Goal: Contribute content: Add original content to the website for others to see

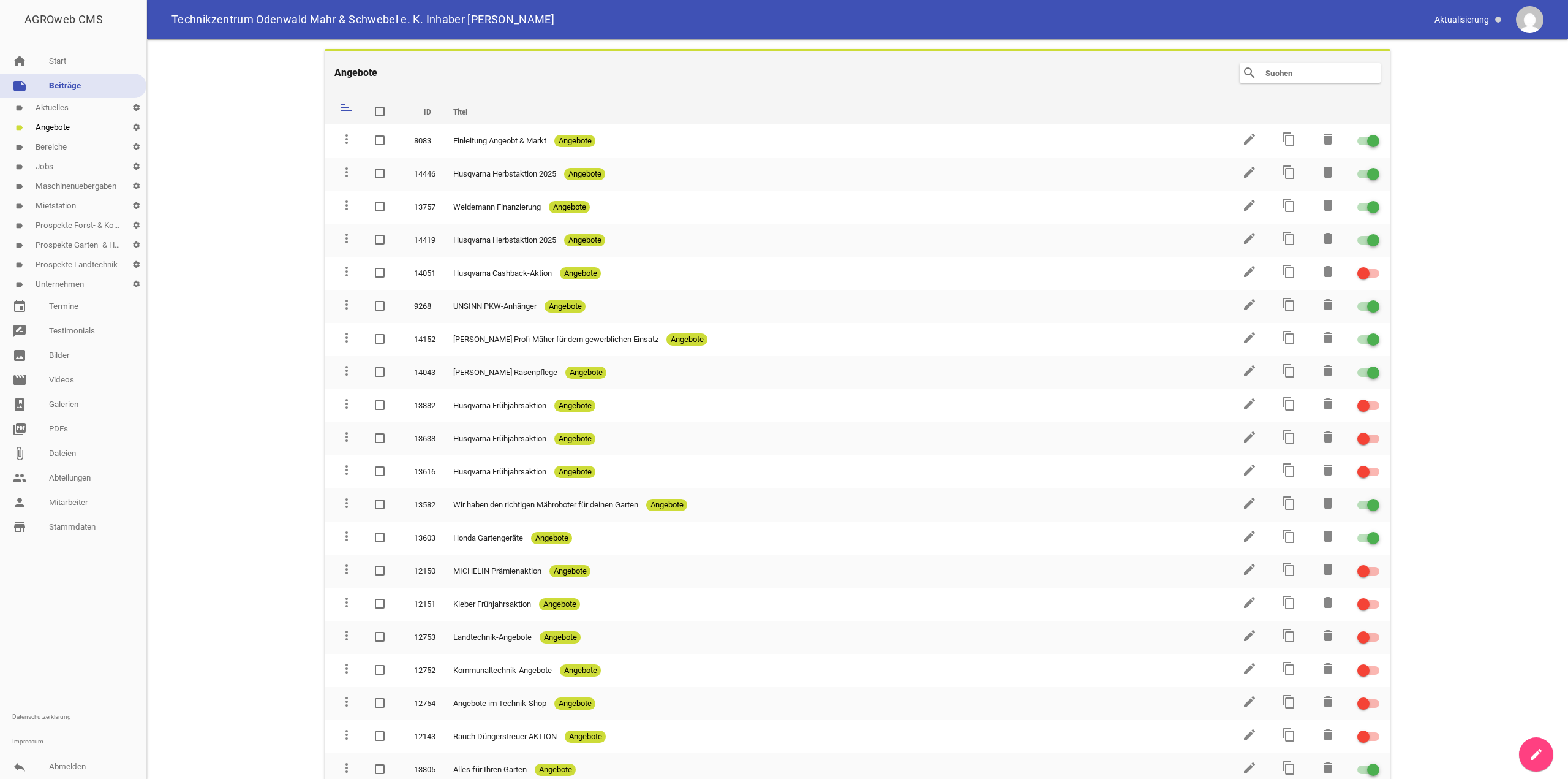
click at [68, 107] on link "label Aktuelles settings" at bounding box center [73, 108] width 146 height 20
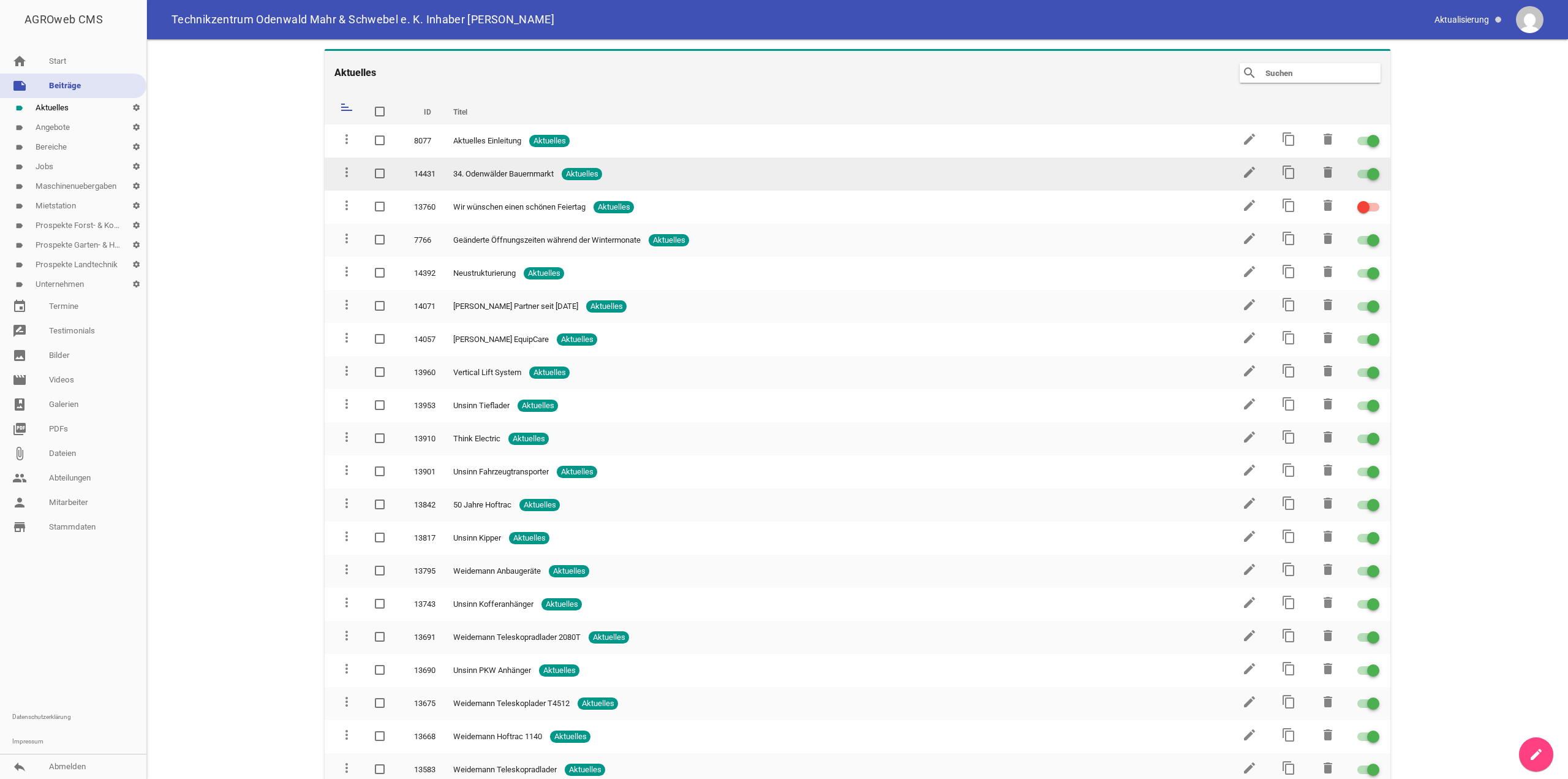
click at [1370, 173] on div at bounding box center [1373, 174] width 12 height 12
click at [1375, 167] on input "checkbox" at bounding box center [1375, 167] width 0 height 0
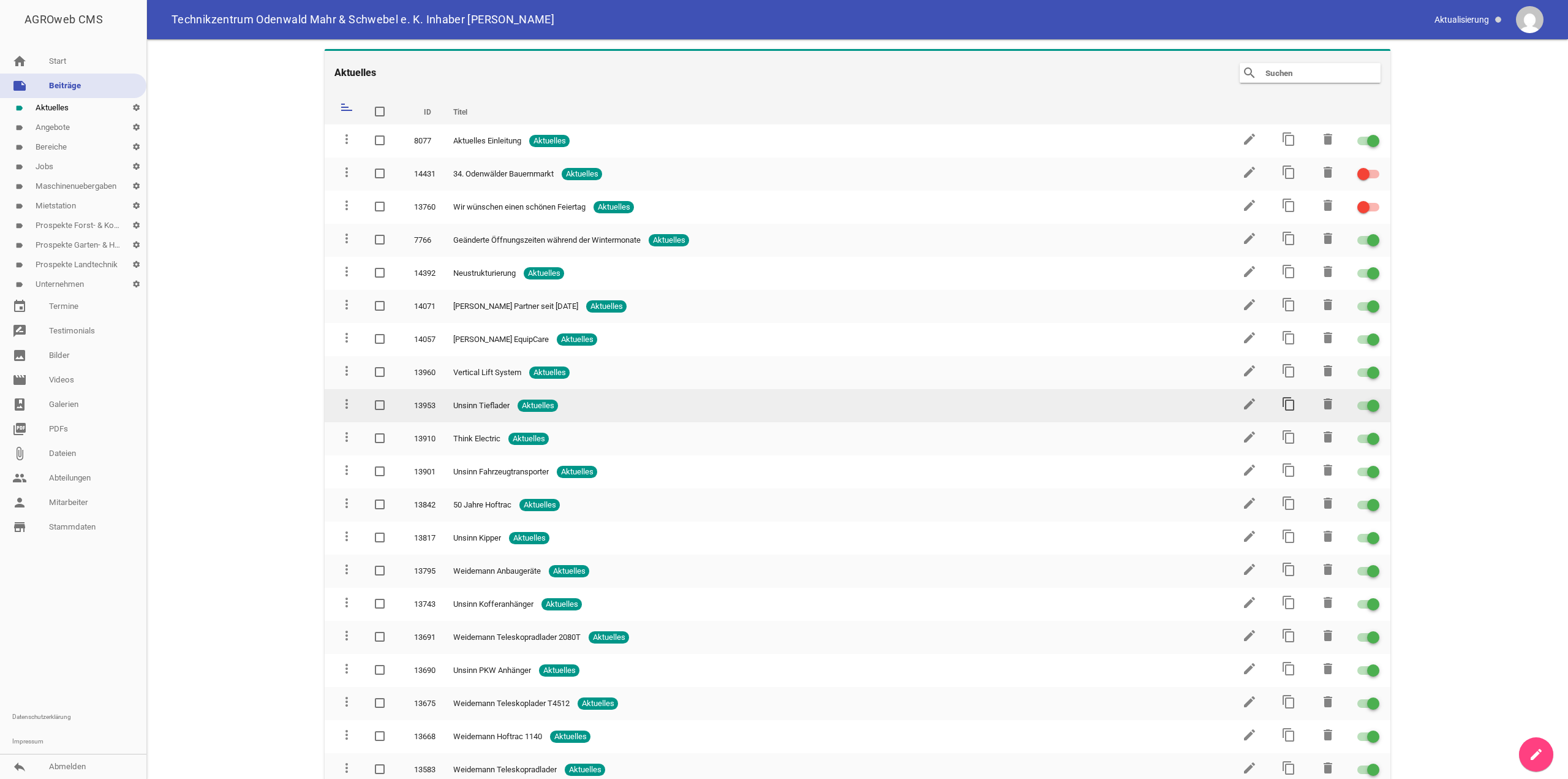
click at [1281, 406] on icon "content_copy" at bounding box center [1288, 403] width 15 height 15
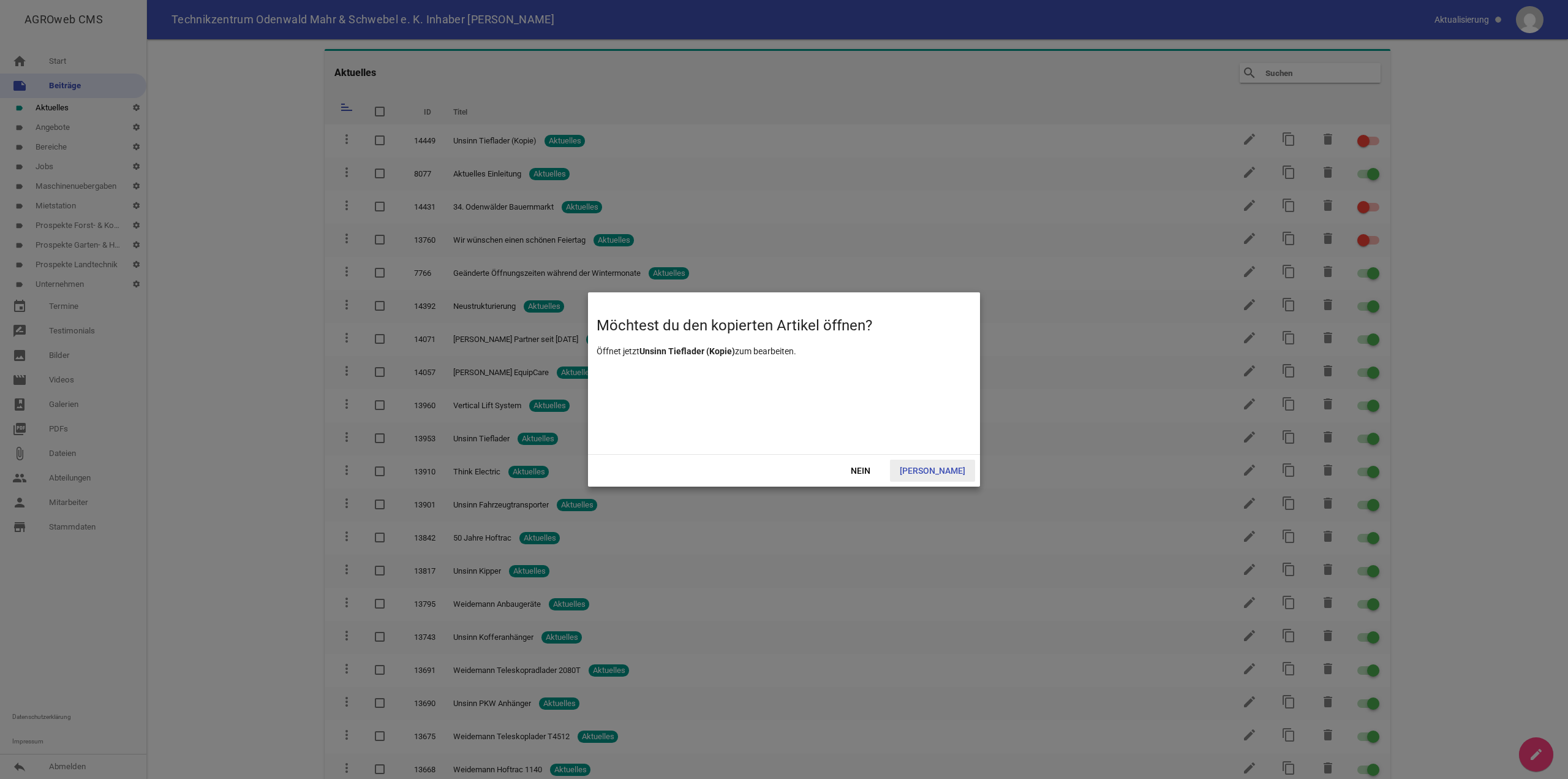
click at [949, 470] on span "[PERSON_NAME]" at bounding box center [932, 470] width 85 height 22
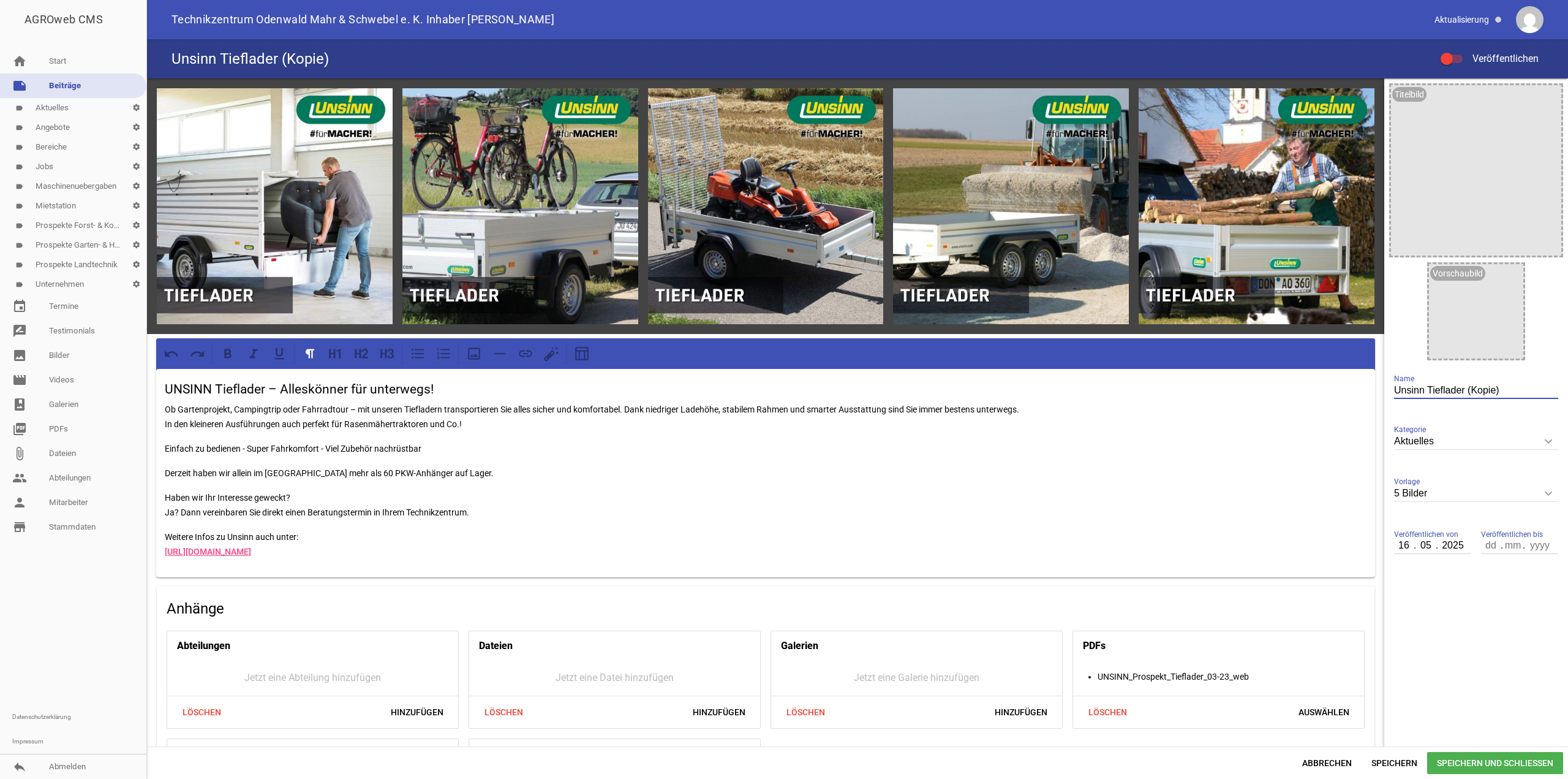
drag, startPoint x: 1496, startPoint y: 390, endPoint x: 1373, endPoint y: 393, distance: 123.0
click at [1373, 393] on div "games image games image games image games image games image UNSINN Tieflader – …" at bounding box center [857, 412] width 1421 height 668
click at [1409, 394] on input "Unsinn Tieflader (Kopie)" at bounding box center [1476, 390] width 164 height 16
click at [1409, 392] on input "Unsinn Tieflader (Kopie)" at bounding box center [1476, 390] width 164 height 16
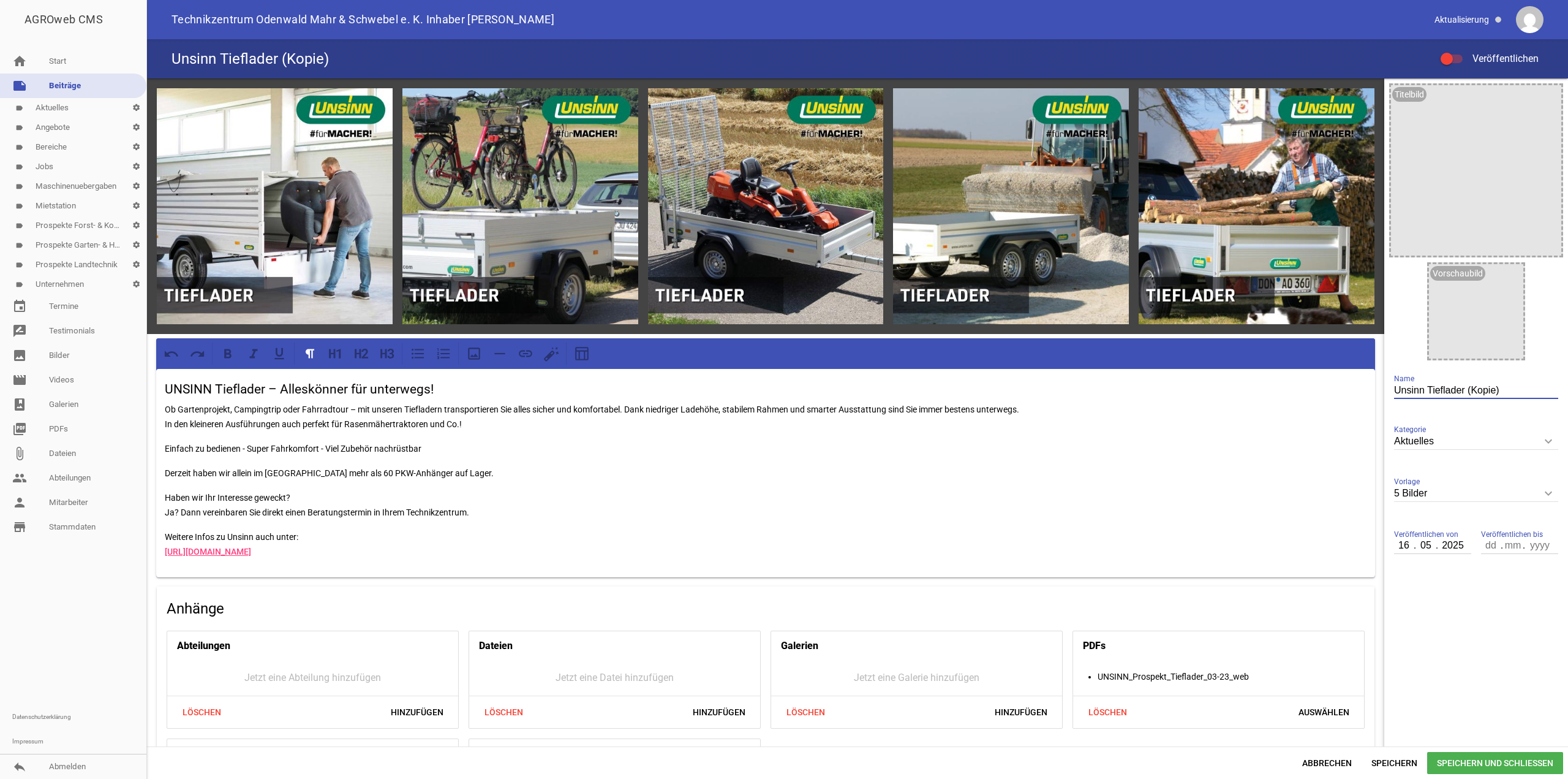
drag, startPoint x: 1498, startPoint y: 389, endPoint x: 1356, endPoint y: 386, distance: 142.0
click at [1356, 386] on div "games image games image games image games image games image UNSINN Tieflader – …" at bounding box center [857, 412] width 1421 height 668
paste input "– [PERSON_NAME] zeigt, wie’s geht!"
click at [1397, 391] on input "– [PERSON_NAME] zeigt, wie’s geht!" at bounding box center [1476, 390] width 164 height 16
type input "[PERSON_NAME] zeigt, wie’s geht!"
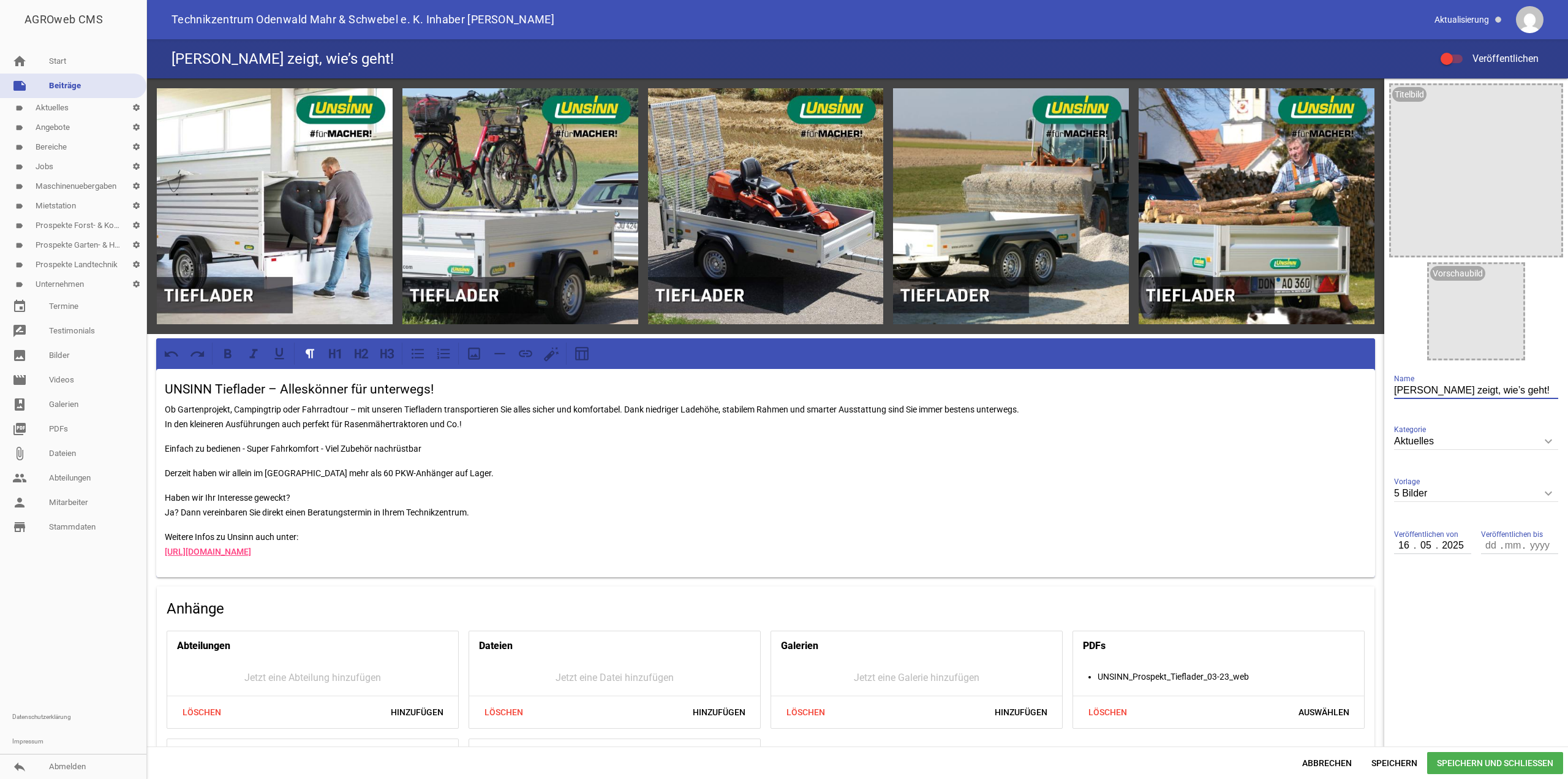
click at [1543, 494] on icon "keyboard_arrow_down" at bounding box center [1548, 493] width 20 height 20
click at [1543, 494] on input "5 Bilder" at bounding box center [1476, 493] width 164 height 16
click at [1426, 545] on li "1 Bild" at bounding box center [1476, 551] width 164 height 29
type input "1 Bild"
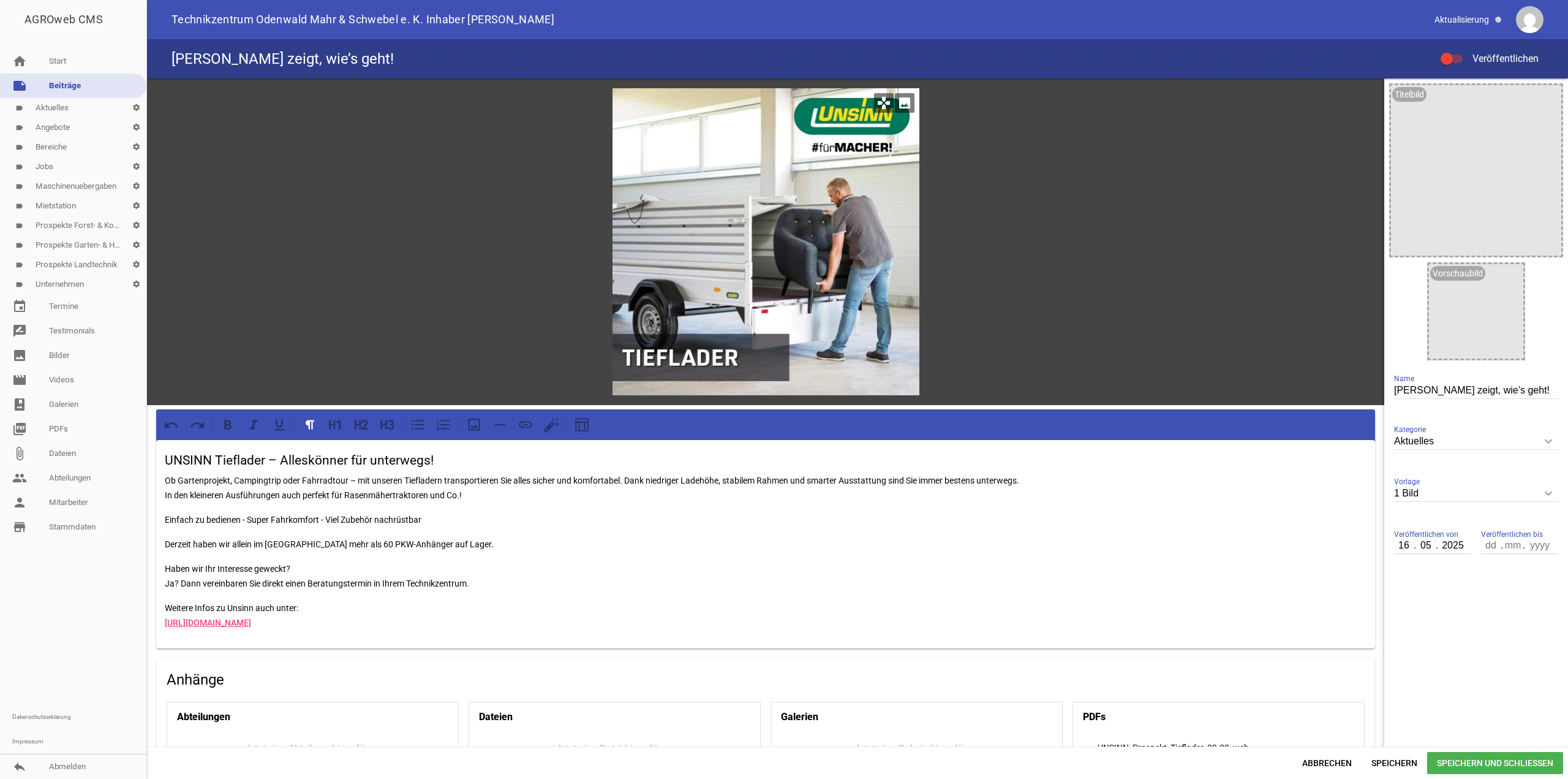
click at [899, 103] on icon "image" at bounding box center [904, 103] width 20 height 20
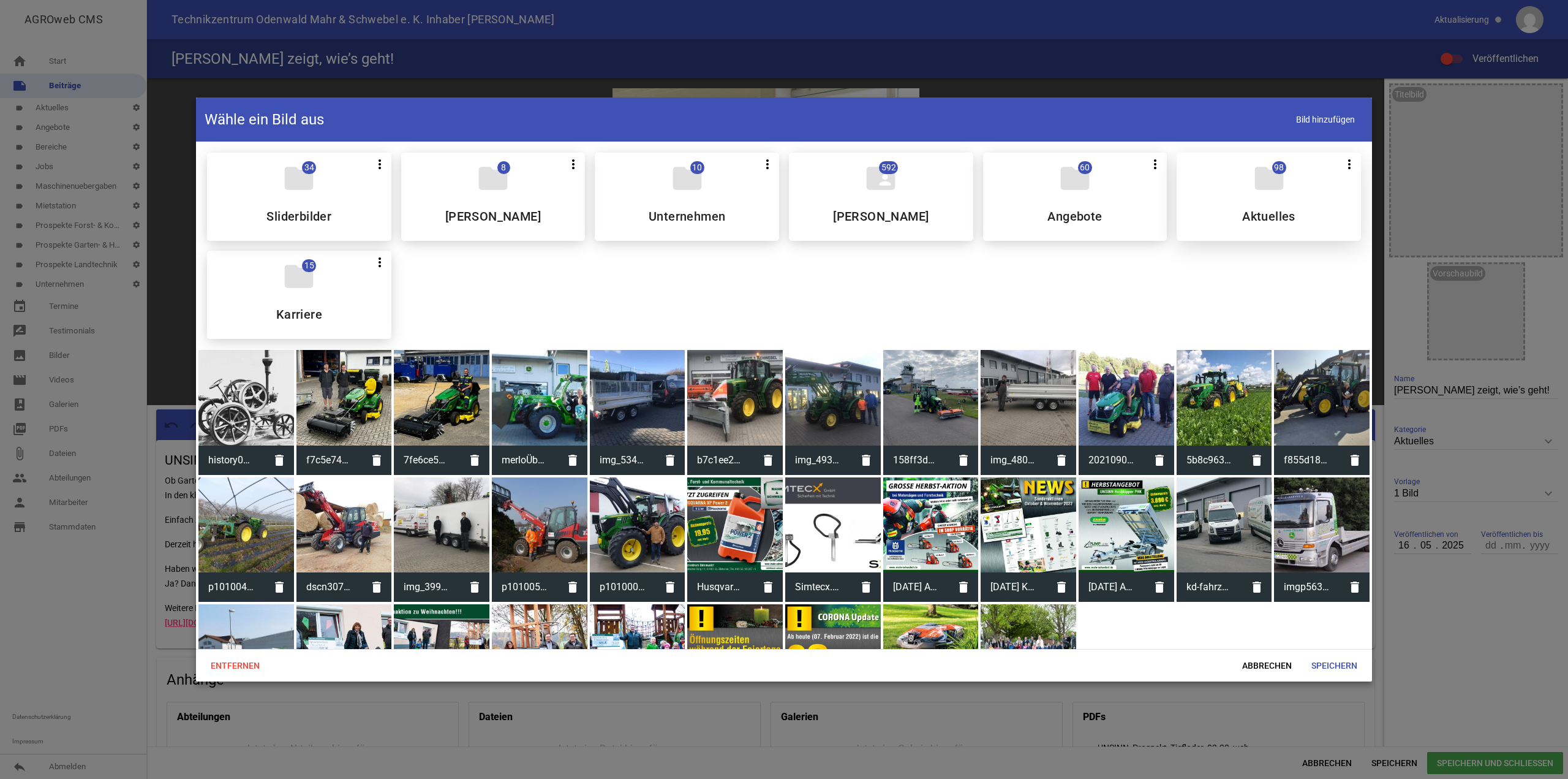
click at [1259, 186] on icon "folder" at bounding box center [1268, 178] width 34 height 34
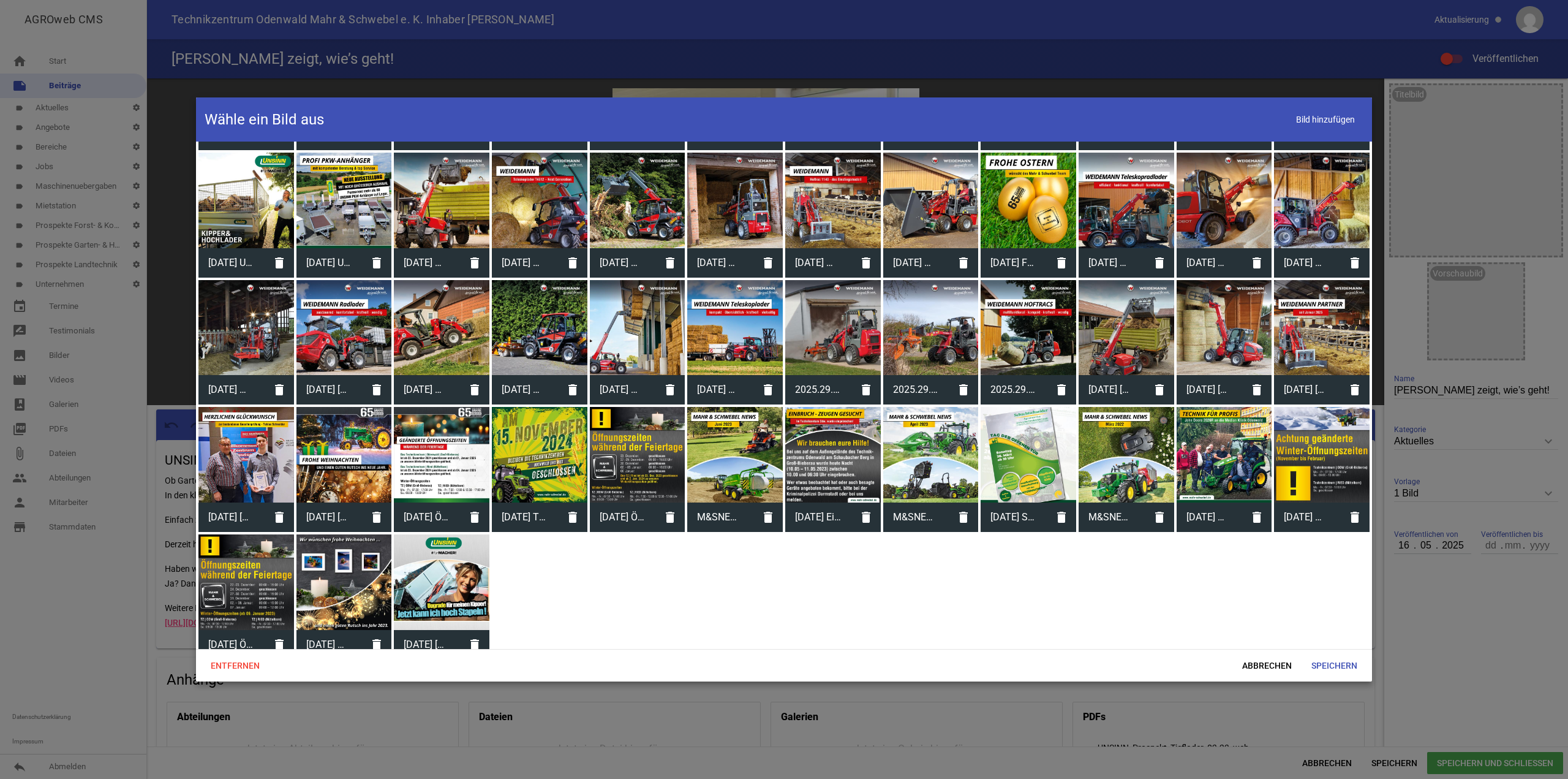
scroll to position [743, 0]
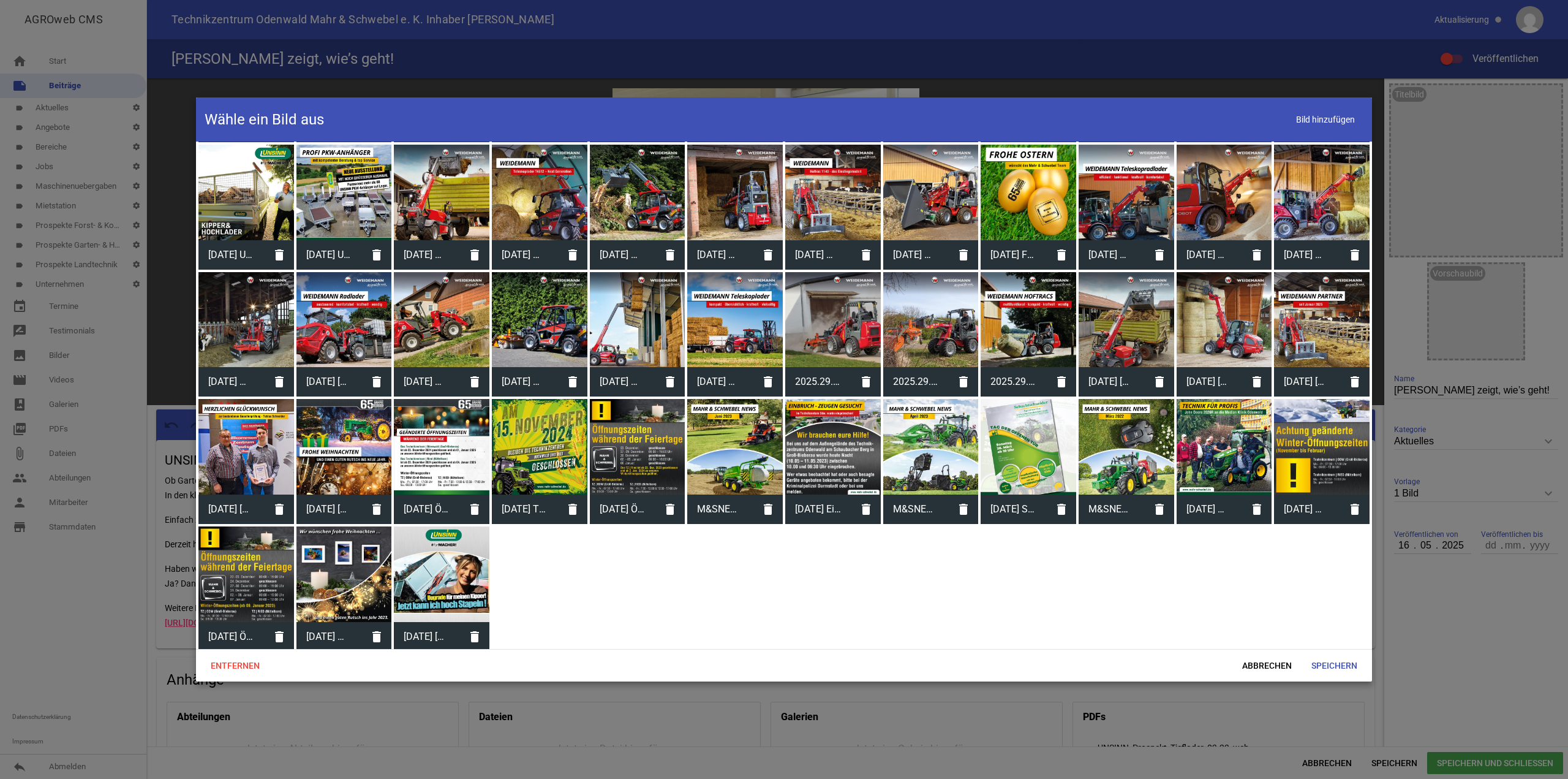
click at [448, 564] on div at bounding box center [441, 573] width 96 height 96
click at [1330, 662] on span "Speichern" at bounding box center [1334, 665] width 65 height 22
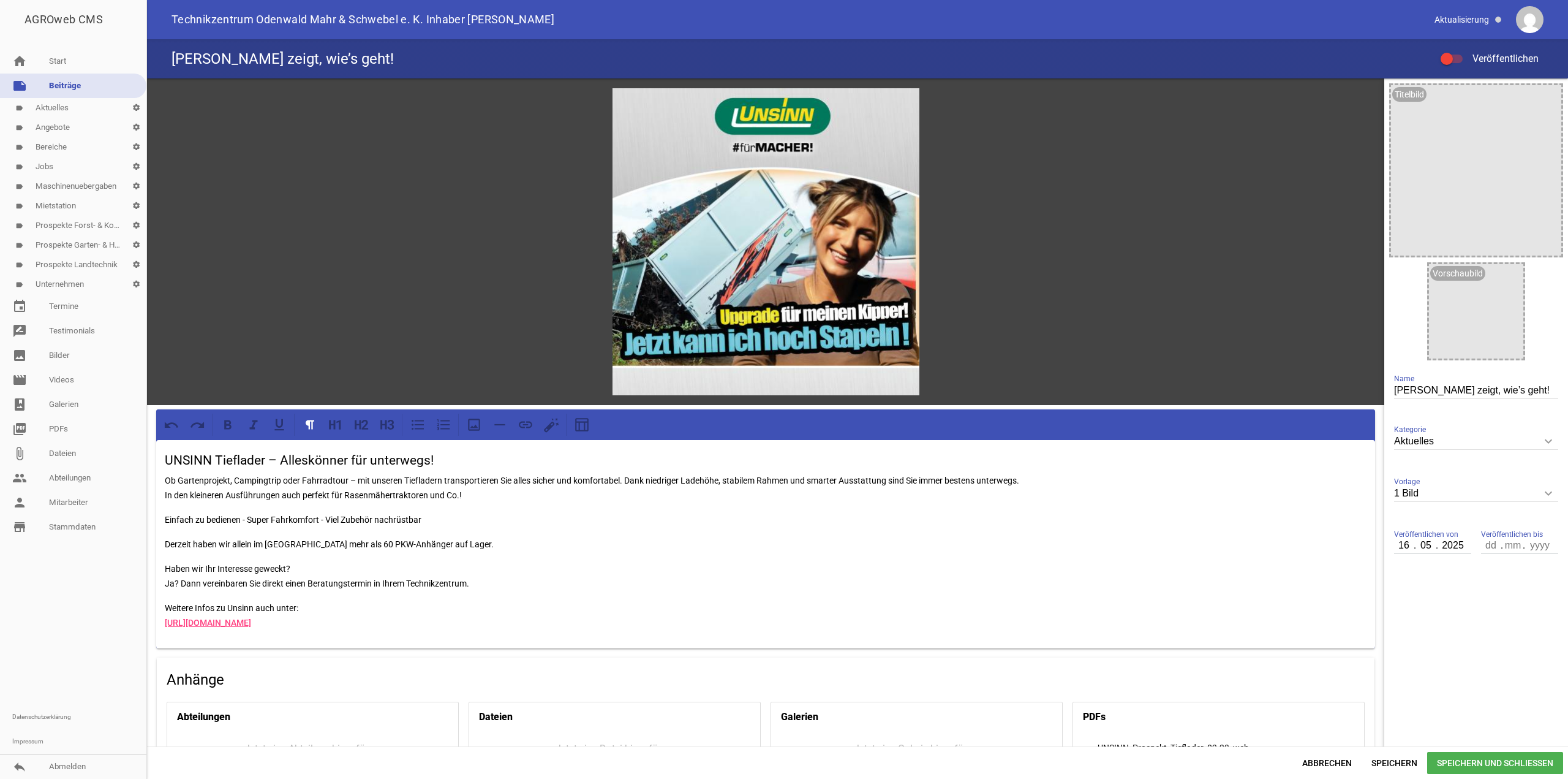
click at [711, 545] on p "Derzeit haben wir allein im [GEOGRAPHIC_DATA] mehr als 60 PKW-Anhänger auf Lage…" at bounding box center [766, 544] width 1202 height 15
drag, startPoint x: 435, startPoint y: 458, endPoint x: 158, endPoint y: 455, distance: 277.0
click at [158, 455] on div "UNSINN Tieflader – Alleskönner für unterwegs! Ob Gartenprojekt, Campingtrip ode…" at bounding box center [765, 544] width 1219 height 208
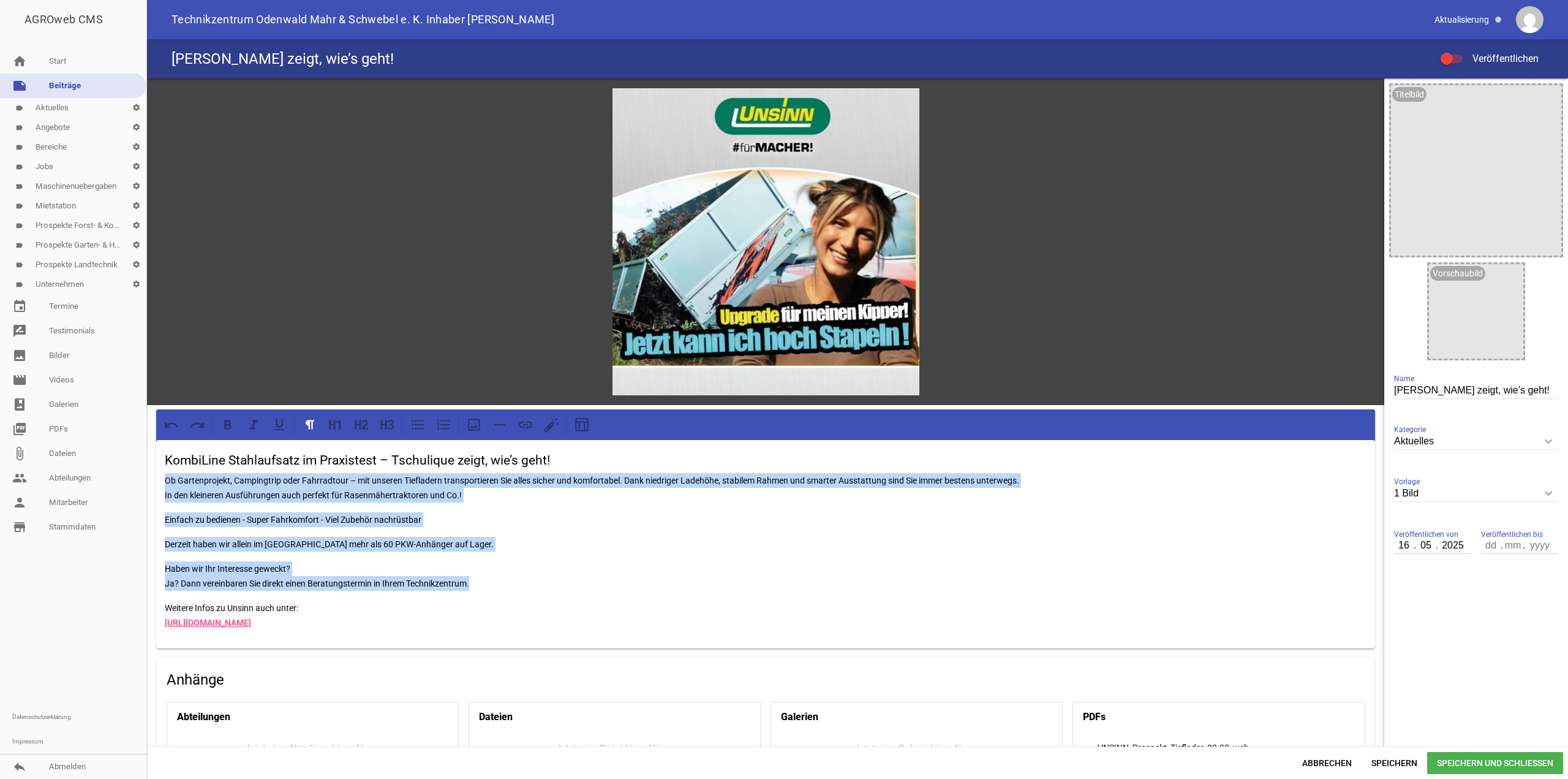
drag, startPoint x: 489, startPoint y: 583, endPoint x: 154, endPoint y: 474, distance: 352.3
click at [154, 474] on div "games image KombiLine Stahlaufsatz im Praxistest – Tschulique zeigt, wie’s geht…" at bounding box center [765, 500] width 1237 height 844
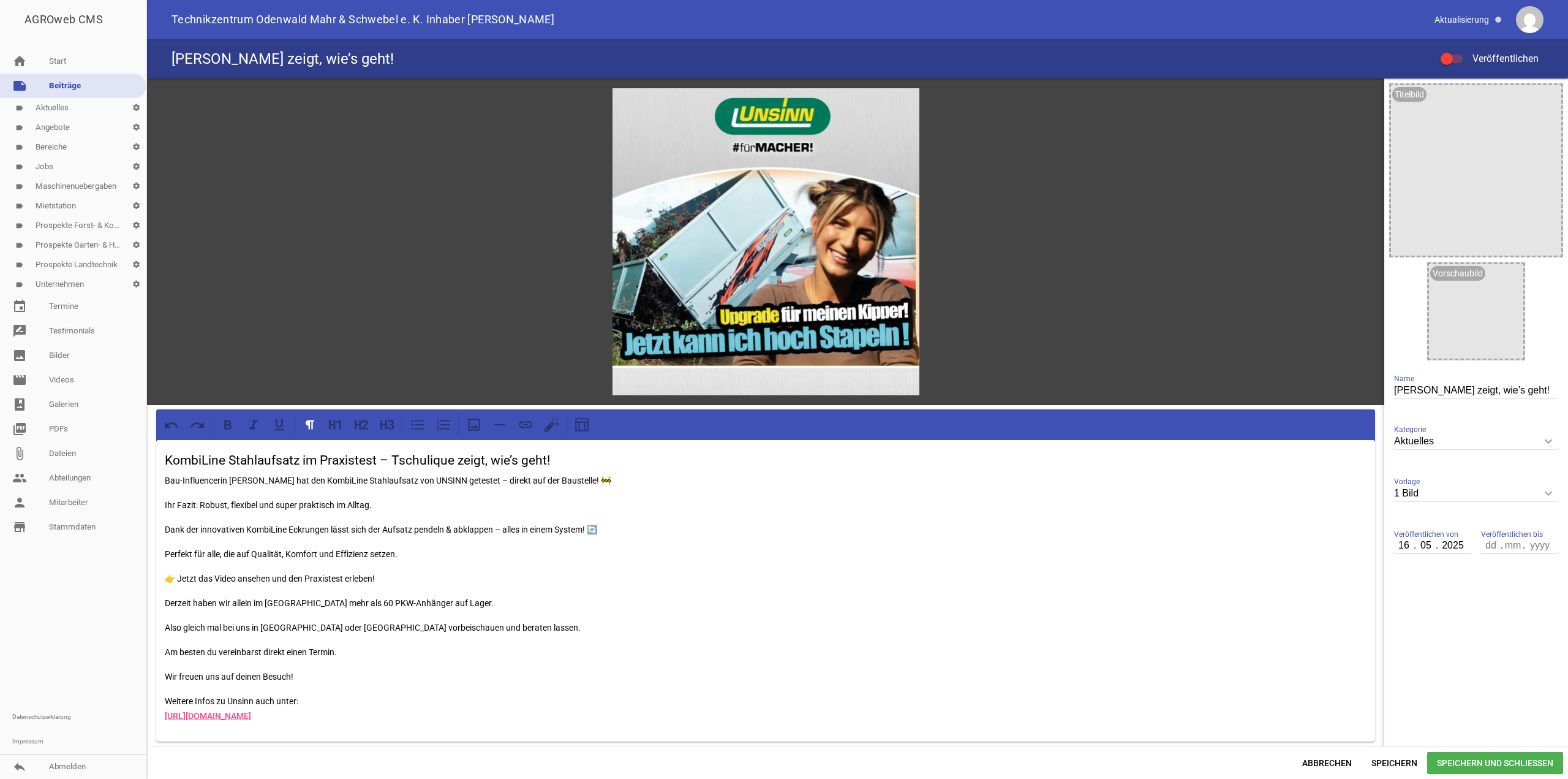
click at [577, 478] on p "Bau-Influencerin [PERSON_NAME] hat den KombiLine Stahlaufsatz von UNSINN getest…" at bounding box center [766, 480] width 1202 height 15
drag, startPoint x: 163, startPoint y: 478, endPoint x: 178, endPoint y: 479, distance: 15.0
click at [164, 478] on div "KombiLine Stahlaufsatz im Praxistest – Tschulique zeigt, wie’s geht! Bau-Influe…" at bounding box center [765, 590] width 1219 height 301
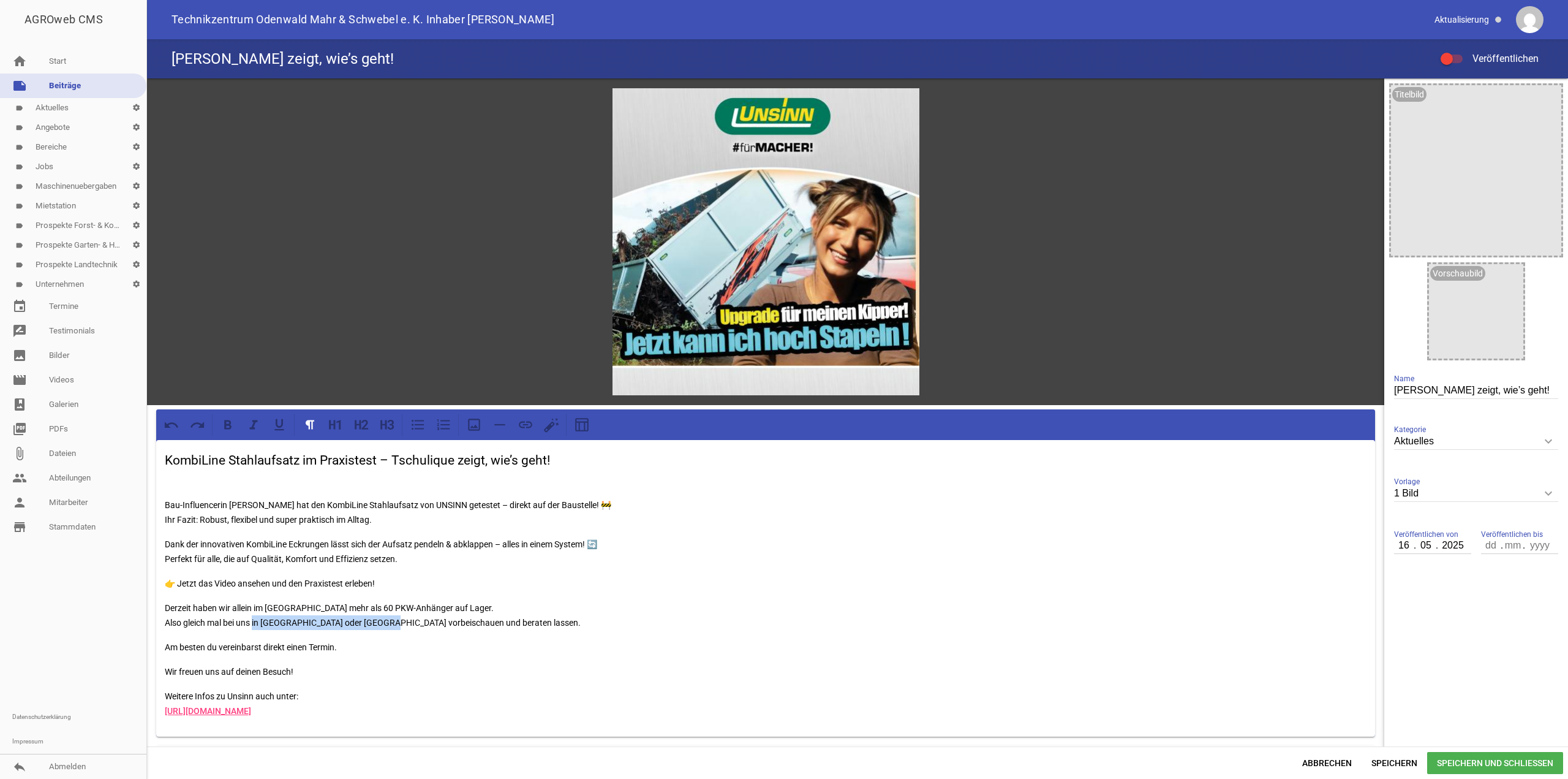
drag, startPoint x: 255, startPoint y: 621, endPoint x: 381, endPoint y: 620, distance: 126.0
click at [381, 620] on p "Derzeit haben wir allein im [GEOGRAPHIC_DATA] mehr als 60 PKW-Anhänger auf Lage…" at bounding box center [766, 615] width 1202 height 29
drag, startPoint x: 207, startPoint y: 645, endPoint x: 261, endPoint y: 646, distance: 54.0
click at [261, 646] on p "Am besten du vereinbarst direkt einen Termin." at bounding box center [766, 647] width 1202 height 15
click at [244, 670] on p "Wir freuen uns auf deinen Besuch!" at bounding box center [766, 671] width 1202 height 15
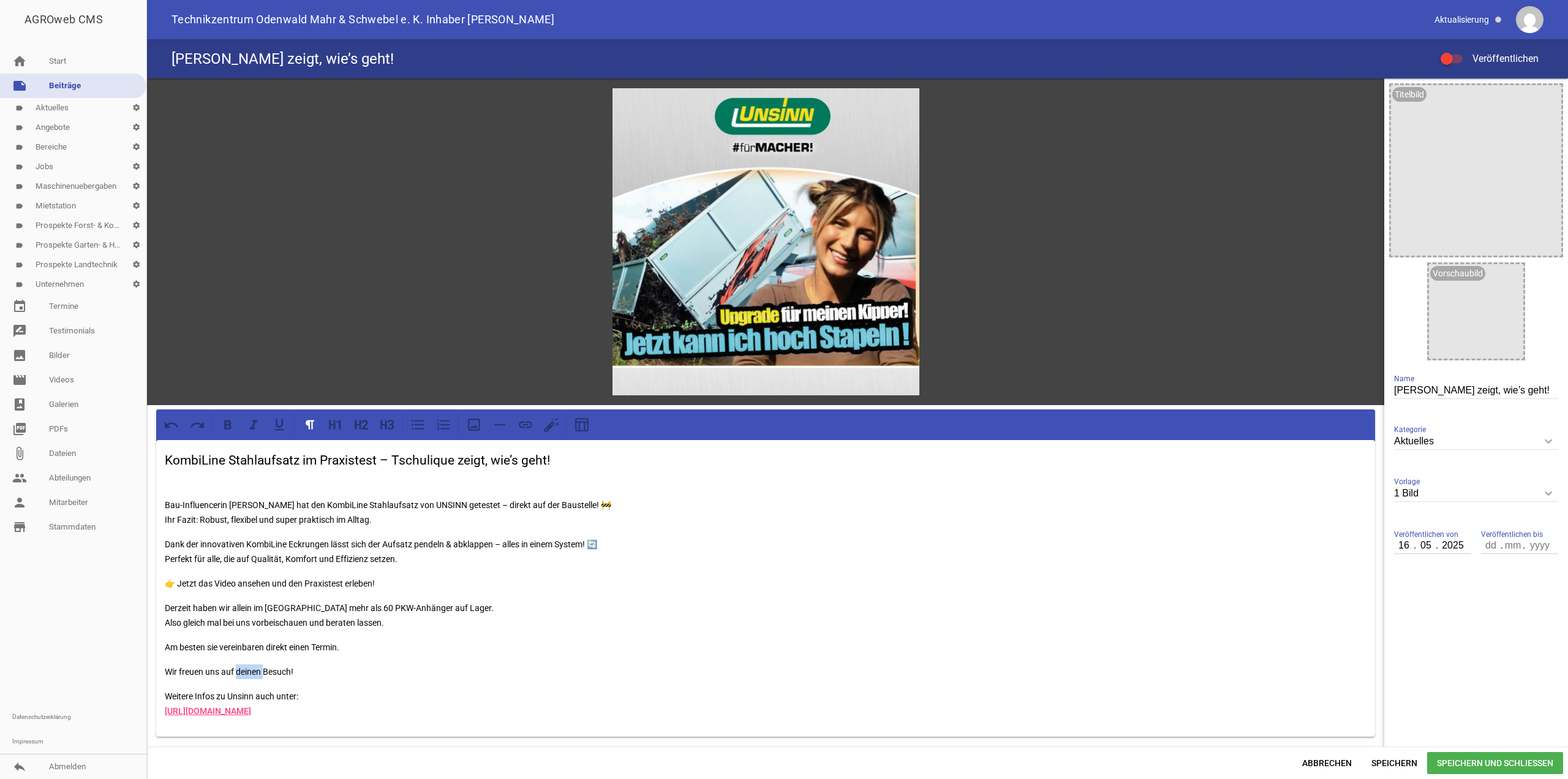
click at [244, 670] on p "Wir freuen uns auf deinen Besuch!" at bounding box center [766, 671] width 1202 height 15
click at [379, 582] on p "👉 Jetzt das Video ansehen und den Praxistest erleben!" at bounding box center [766, 583] width 1202 height 15
click at [828, 185] on div at bounding box center [766, 242] width 307 height 307
click at [384, 581] on p "👉 Jetzt das Video ansehen und den Praxistest erleben!" at bounding box center [766, 590] width 1202 height 29
drag, startPoint x: 364, startPoint y: 595, endPoint x: 140, endPoint y: 594, distance: 224.0
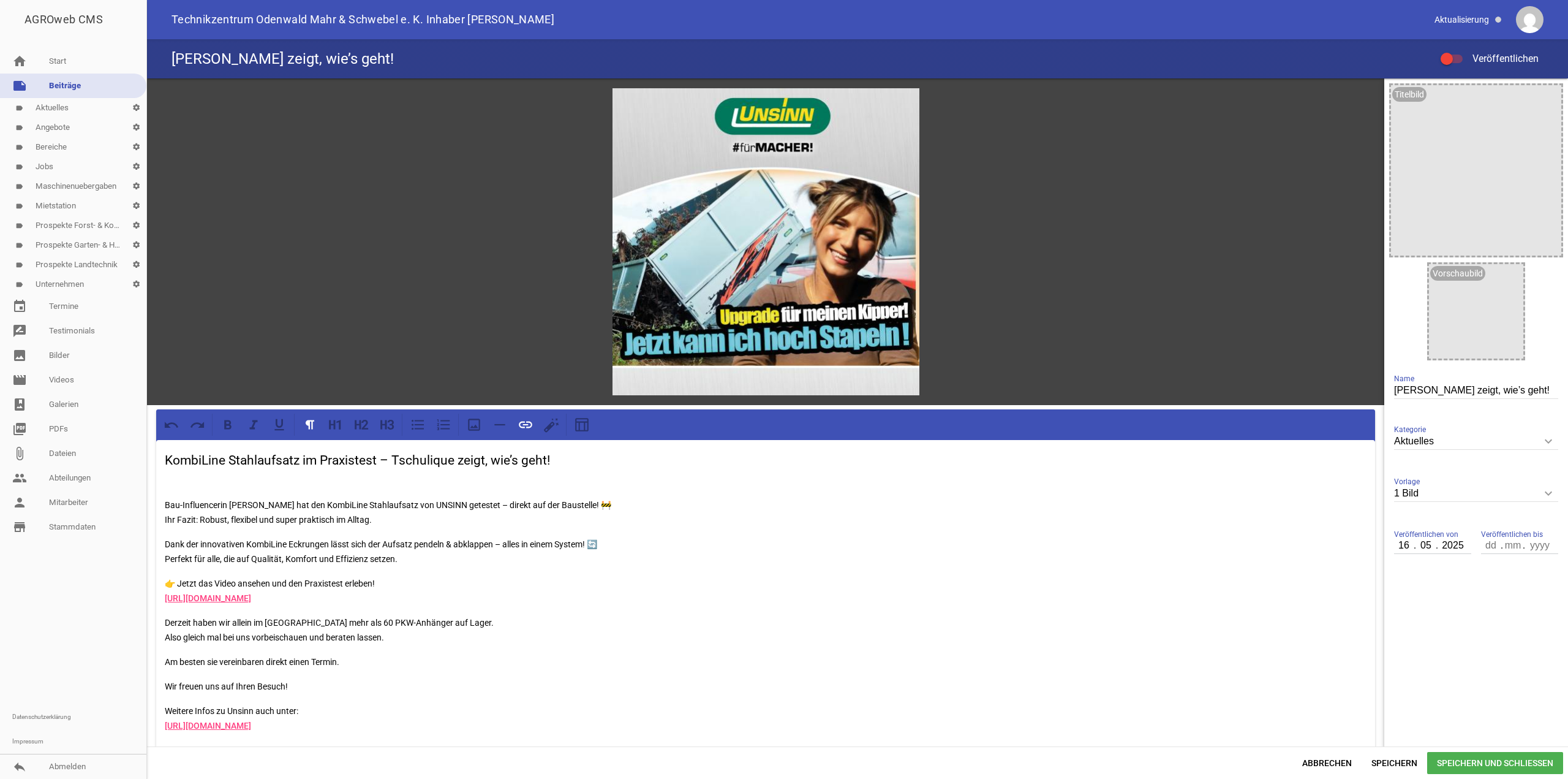
click at [140, 594] on div "AGROweb CMS home Start note Beiträge label Aktuelles settings label Angebote se…" at bounding box center [784, 390] width 1568 height 779
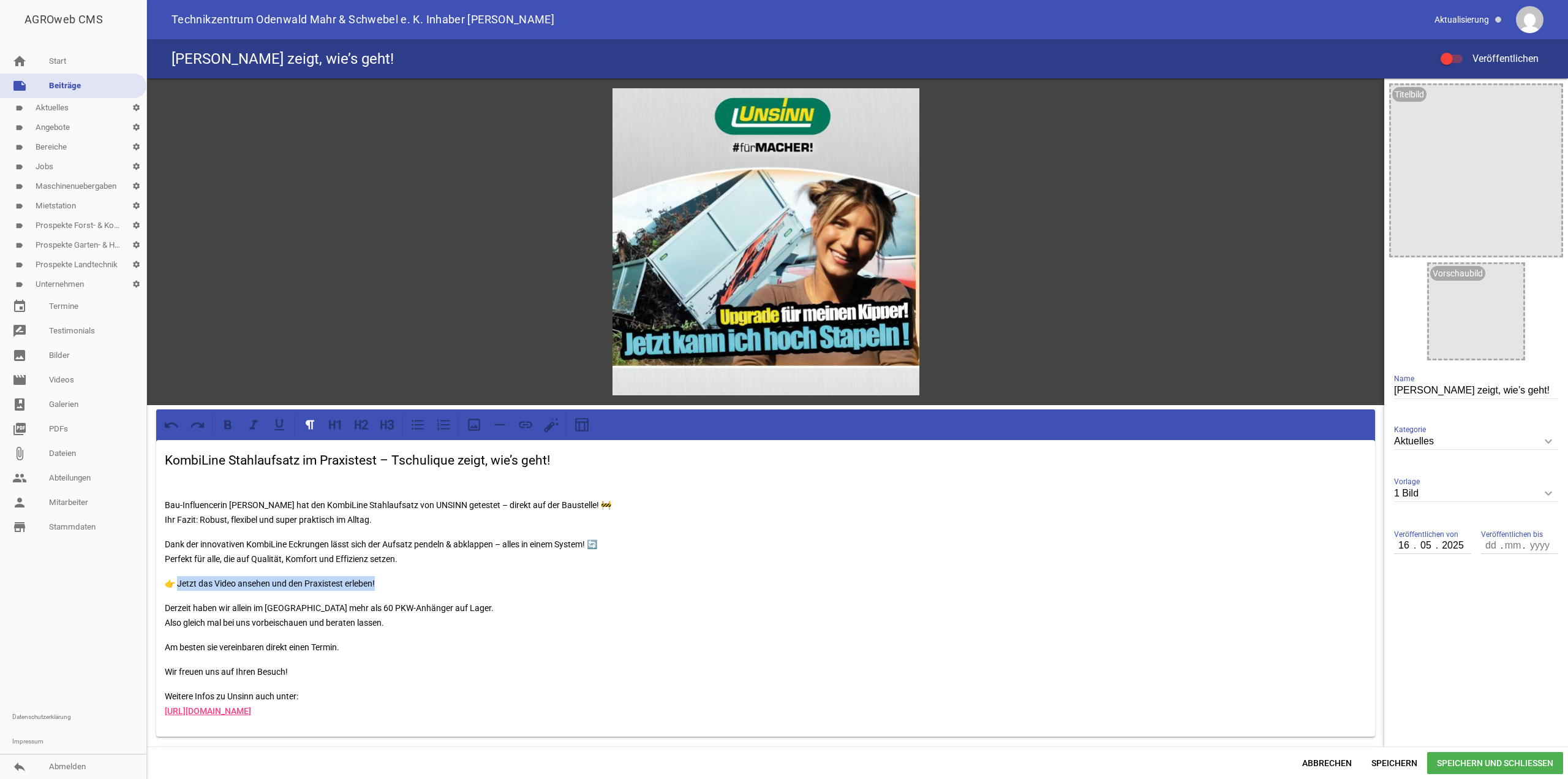
drag, startPoint x: 391, startPoint y: 585, endPoint x: 179, endPoint y: 585, distance: 212.0
click at [179, 585] on p "👉 Jetzt das Video ansehen und den Praxistest erleben!" at bounding box center [766, 583] width 1202 height 15
click at [522, 423] on icon at bounding box center [526, 425] width 16 height 16
click at [484, 646] on p "Am besten sie vereinbaren direkt einen Termin." at bounding box center [766, 647] width 1202 height 15
click at [1529, 761] on span "Speichern und Schließen" at bounding box center [1495, 763] width 136 height 22
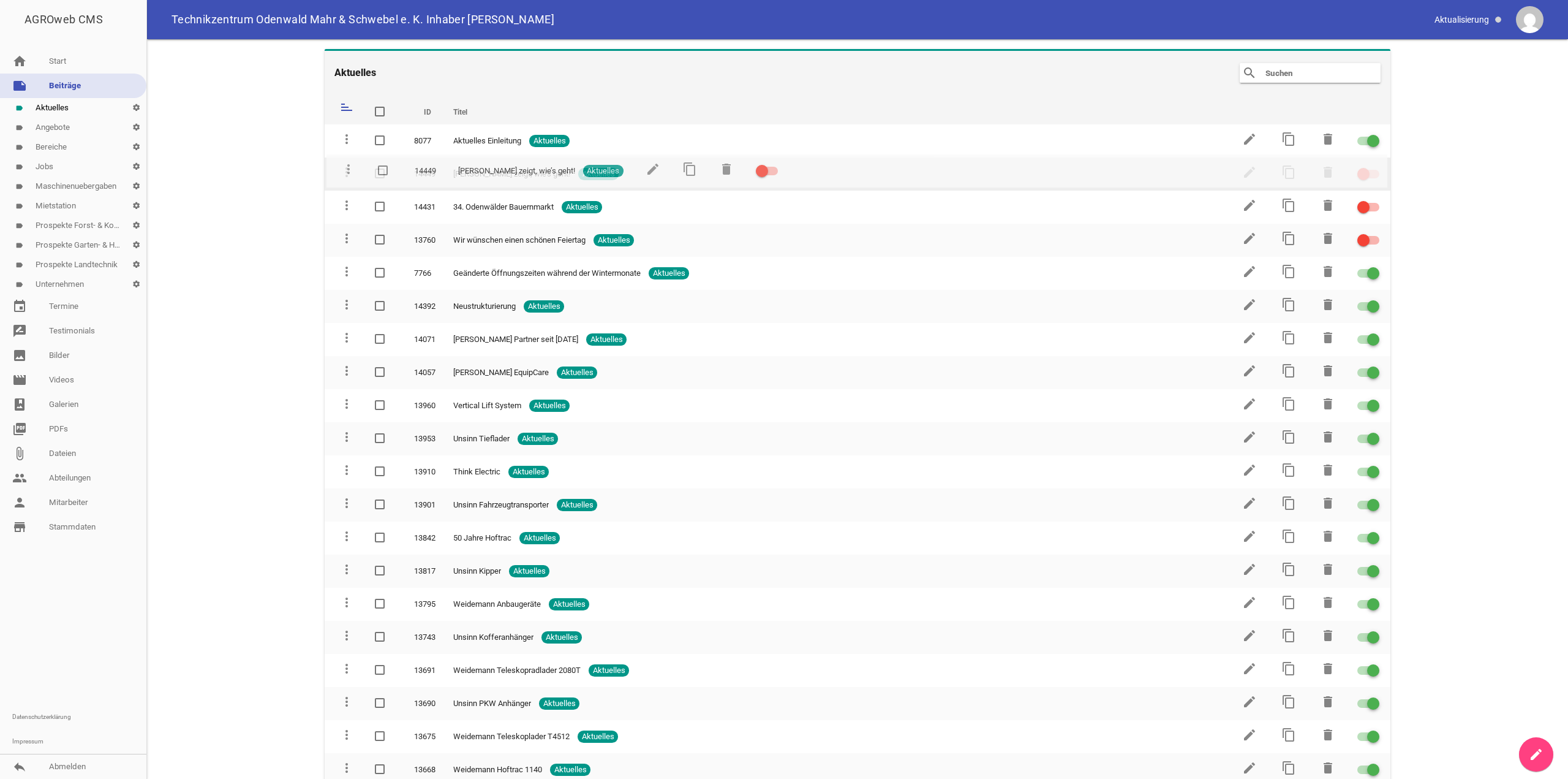
drag, startPoint x: 342, startPoint y: 139, endPoint x: 344, endPoint y: 168, distance: 29.1
drag, startPoint x: 1370, startPoint y: 175, endPoint x: 1378, endPoint y: 183, distance: 11.3
click at [1370, 175] on div at bounding box center [1367, 174] width 22 height 9
click at [1375, 167] on input "checkbox" at bounding box center [1375, 167] width 0 height 0
drag, startPoint x: 351, startPoint y: 140, endPoint x: 352, endPoint y: 162, distance: 22.0
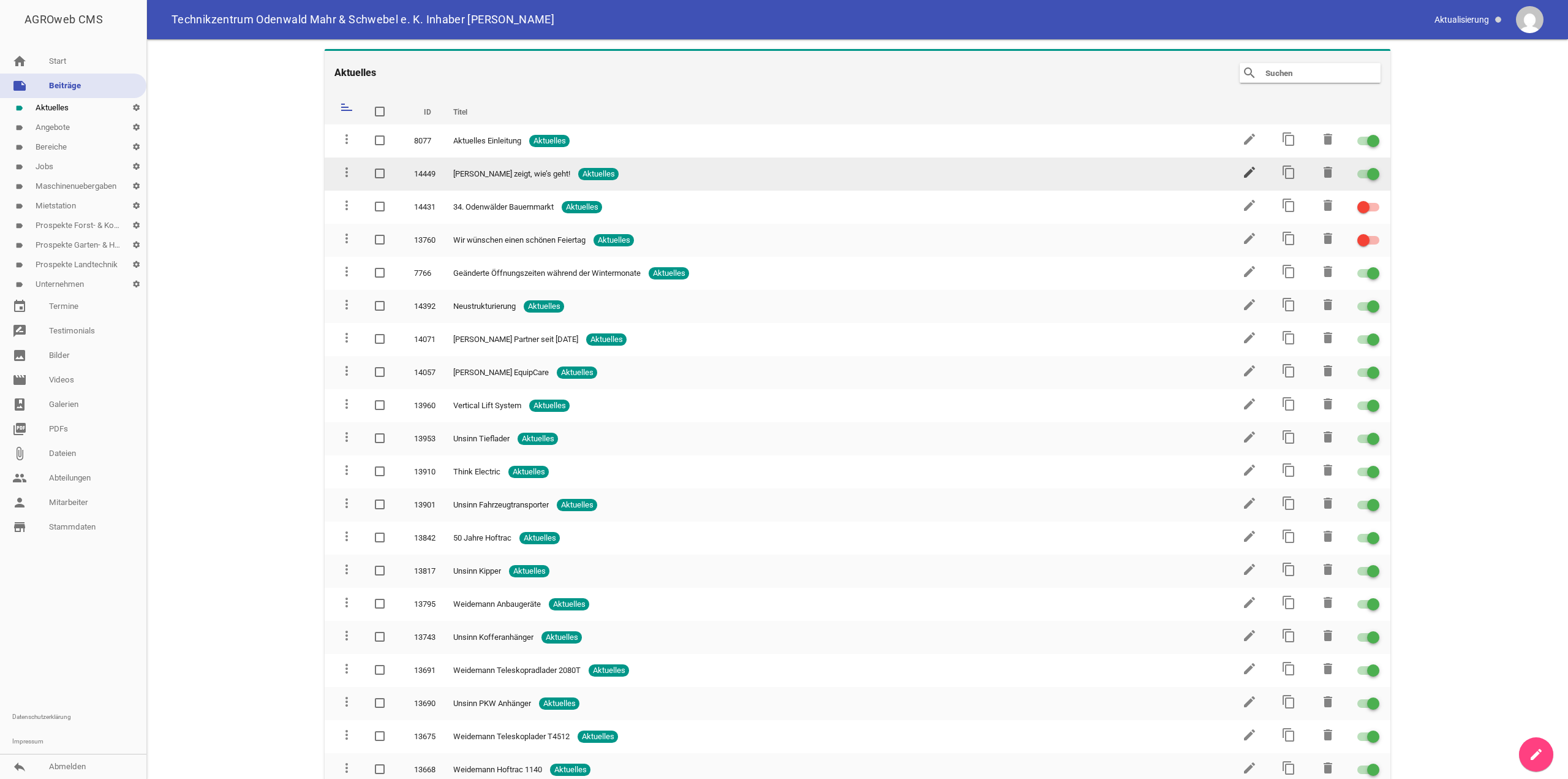
click at [1242, 172] on icon "edit" at bounding box center [1249, 172] width 15 height 15
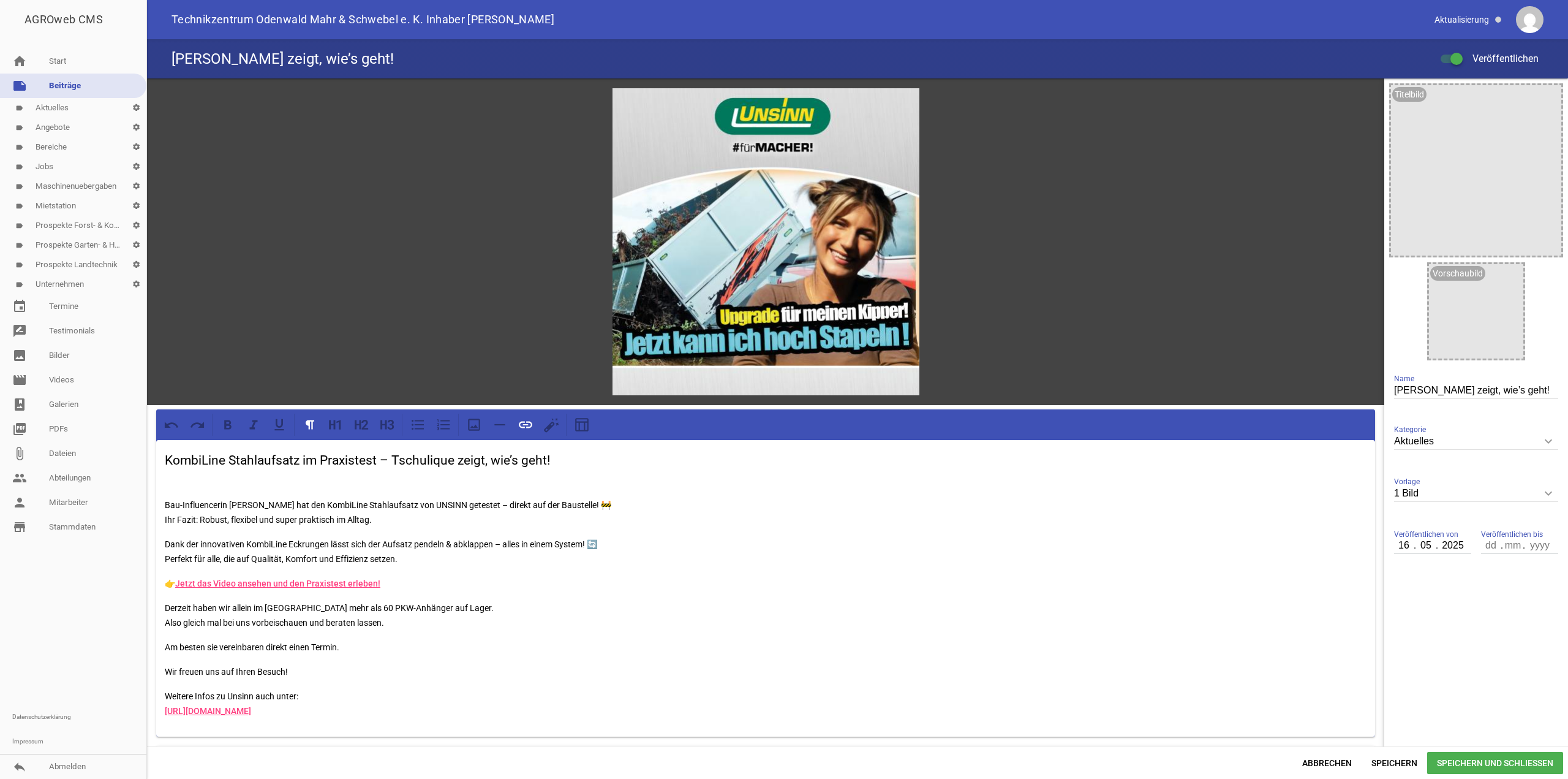
click at [329, 580] on link "Jetzt das Video ansehen und den Praxistest erleben!" at bounding box center [278, 583] width 205 height 10
drag, startPoint x: 396, startPoint y: 582, endPoint x: 179, endPoint y: 581, distance: 217.0
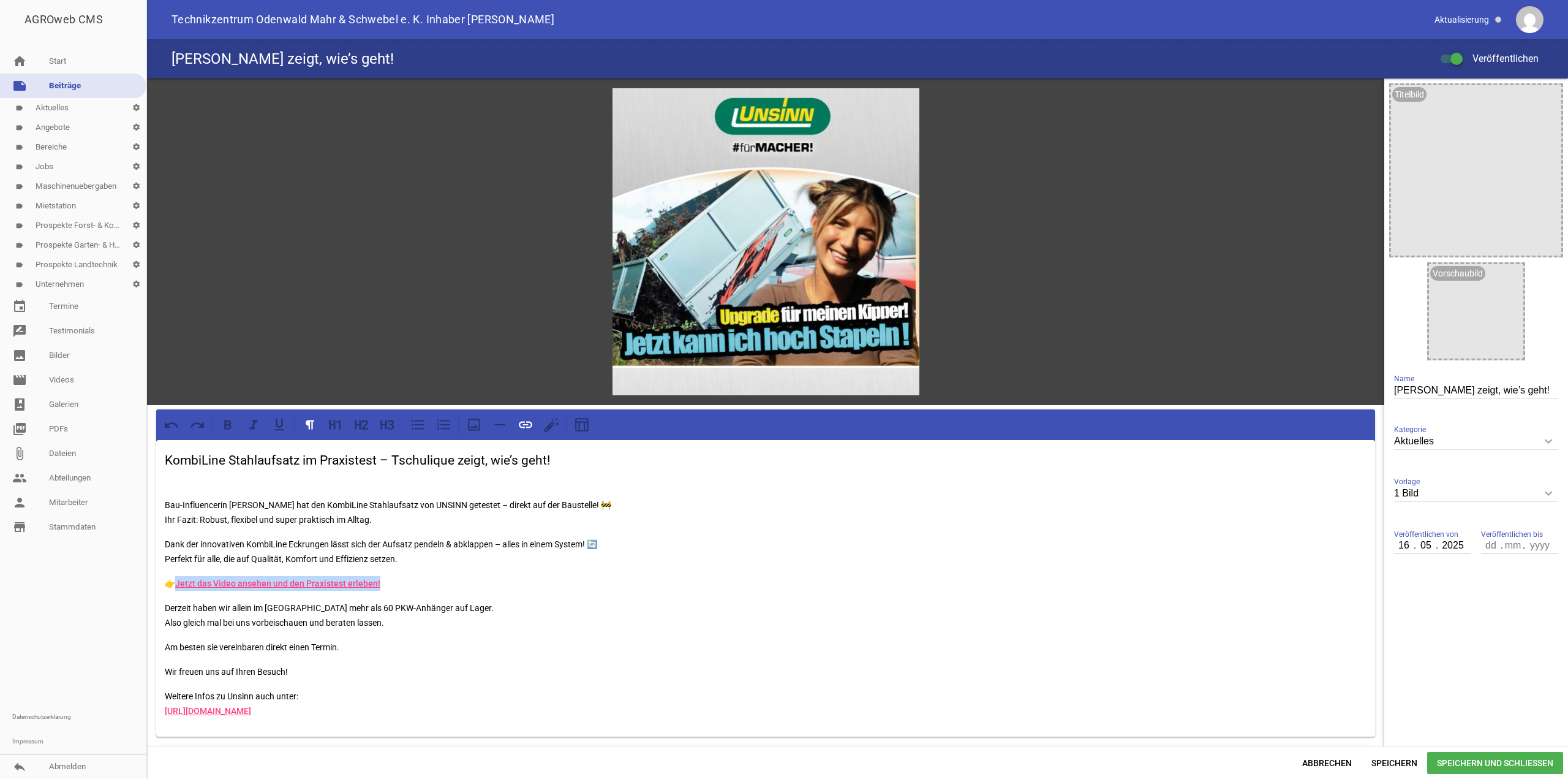
click at [179, 581] on p "👉 Jetzt das Video ansehen und den Praxistest erleben!" at bounding box center [766, 583] width 1202 height 15
click at [526, 425] on icon at bounding box center [526, 425] width 16 height 16
click at [1331, 760] on span "Abbrechen" at bounding box center [1326, 763] width 69 height 22
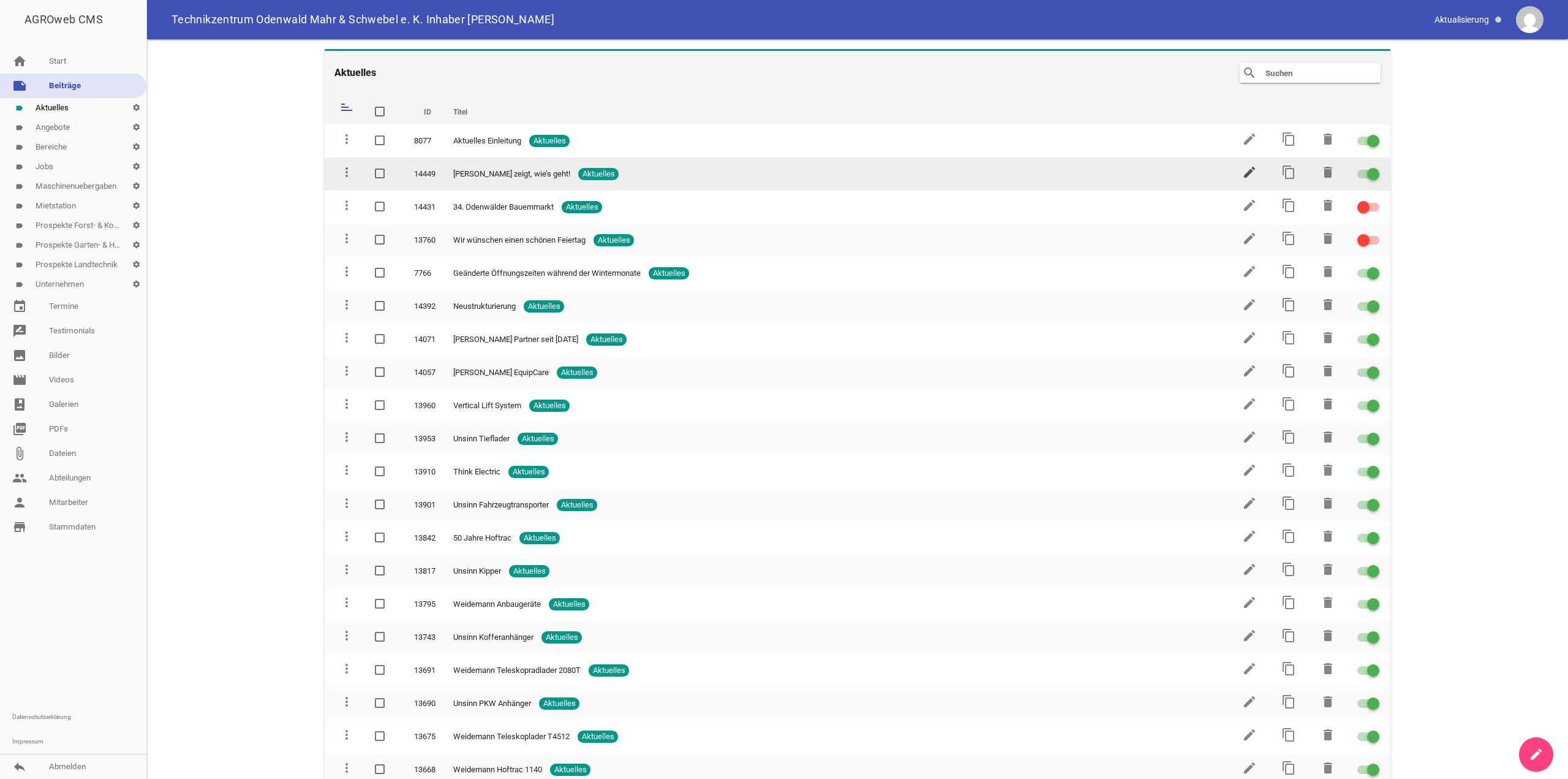
click at [1242, 173] on icon "edit" at bounding box center [1249, 172] width 15 height 15
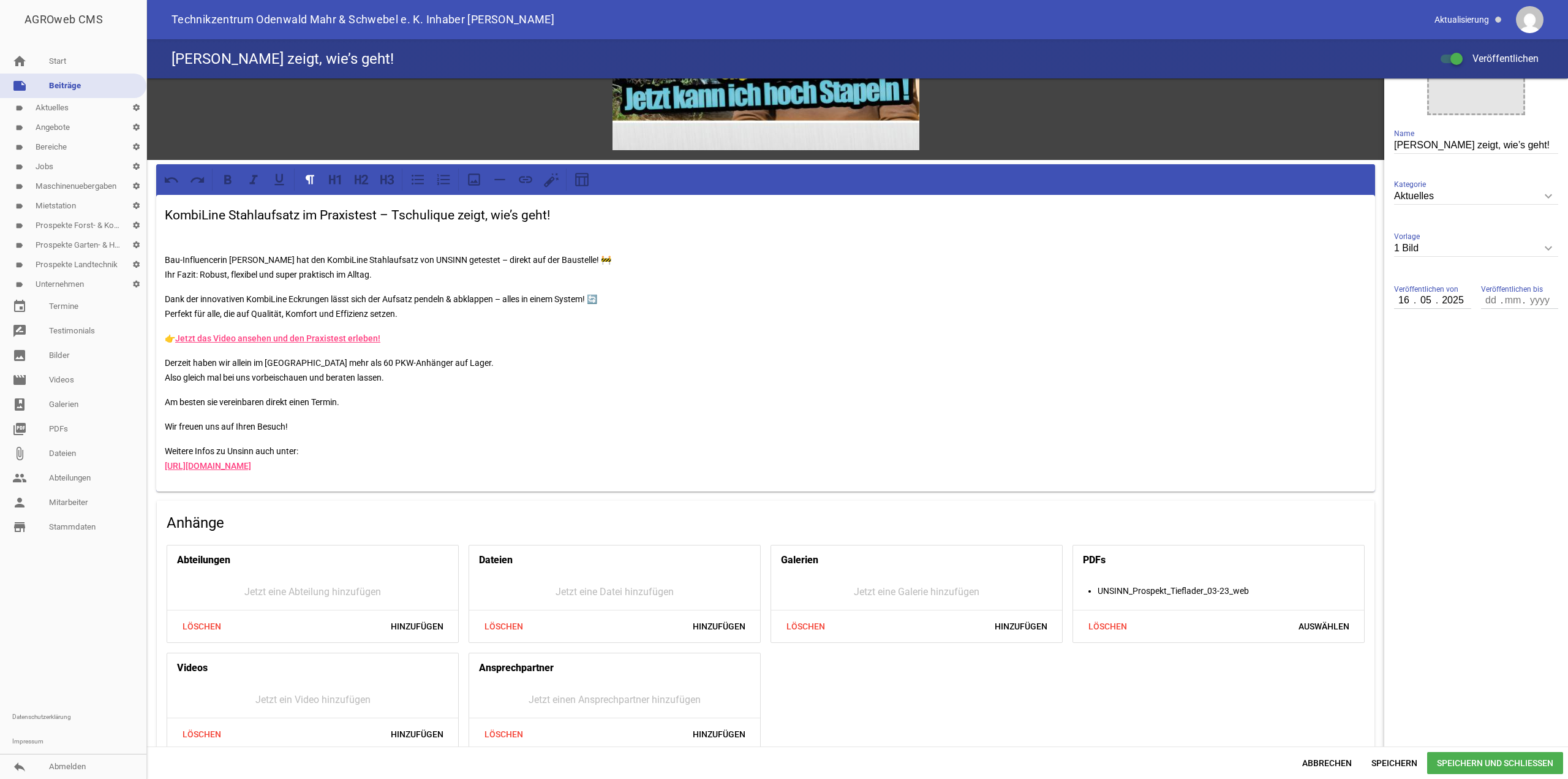
scroll to position [262, 0]
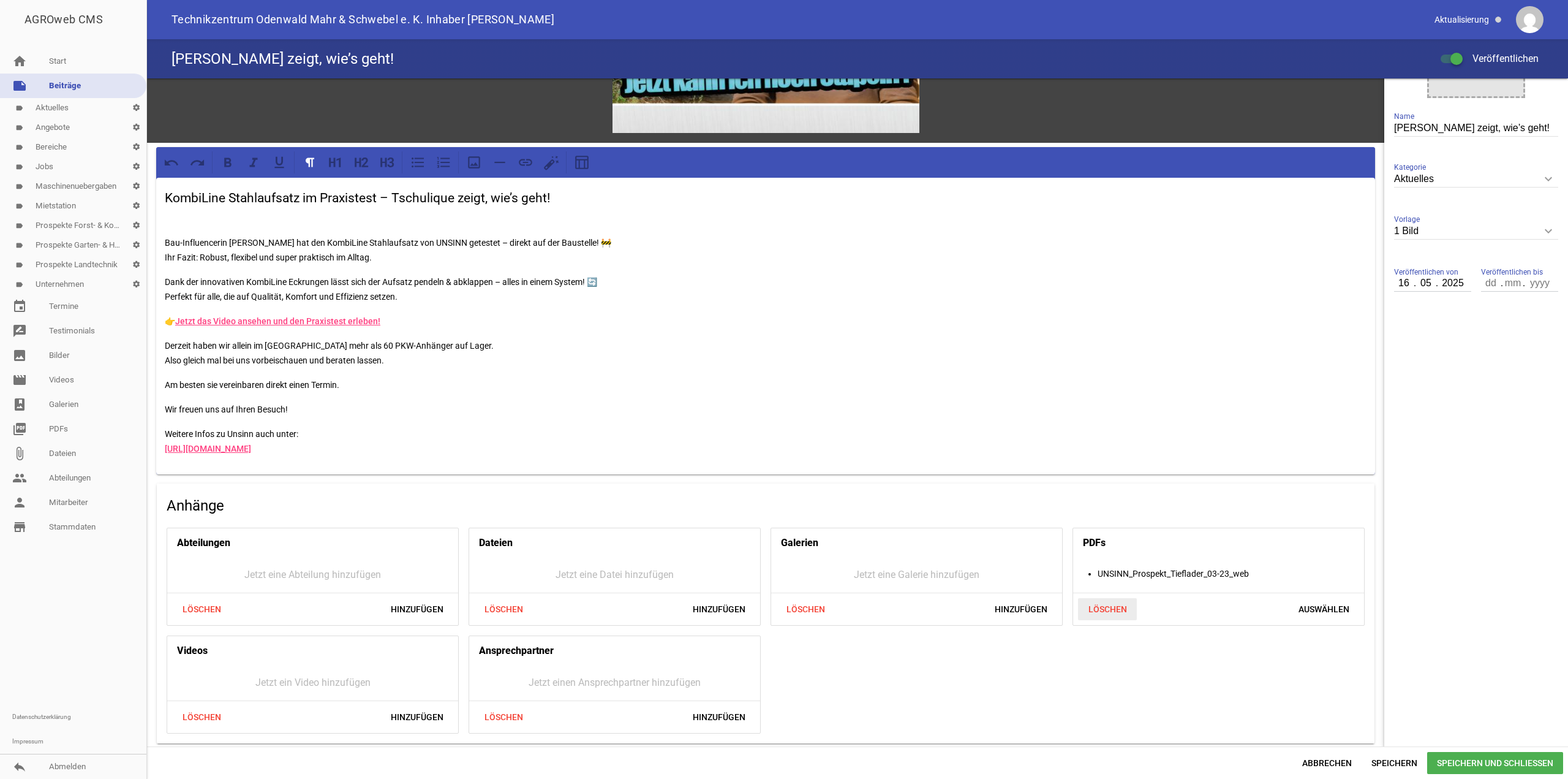
click at [1113, 612] on span "Löschen" at bounding box center [1107, 608] width 59 height 22
click at [732, 713] on span "Hinzufügen" at bounding box center [719, 716] width 73 height 22
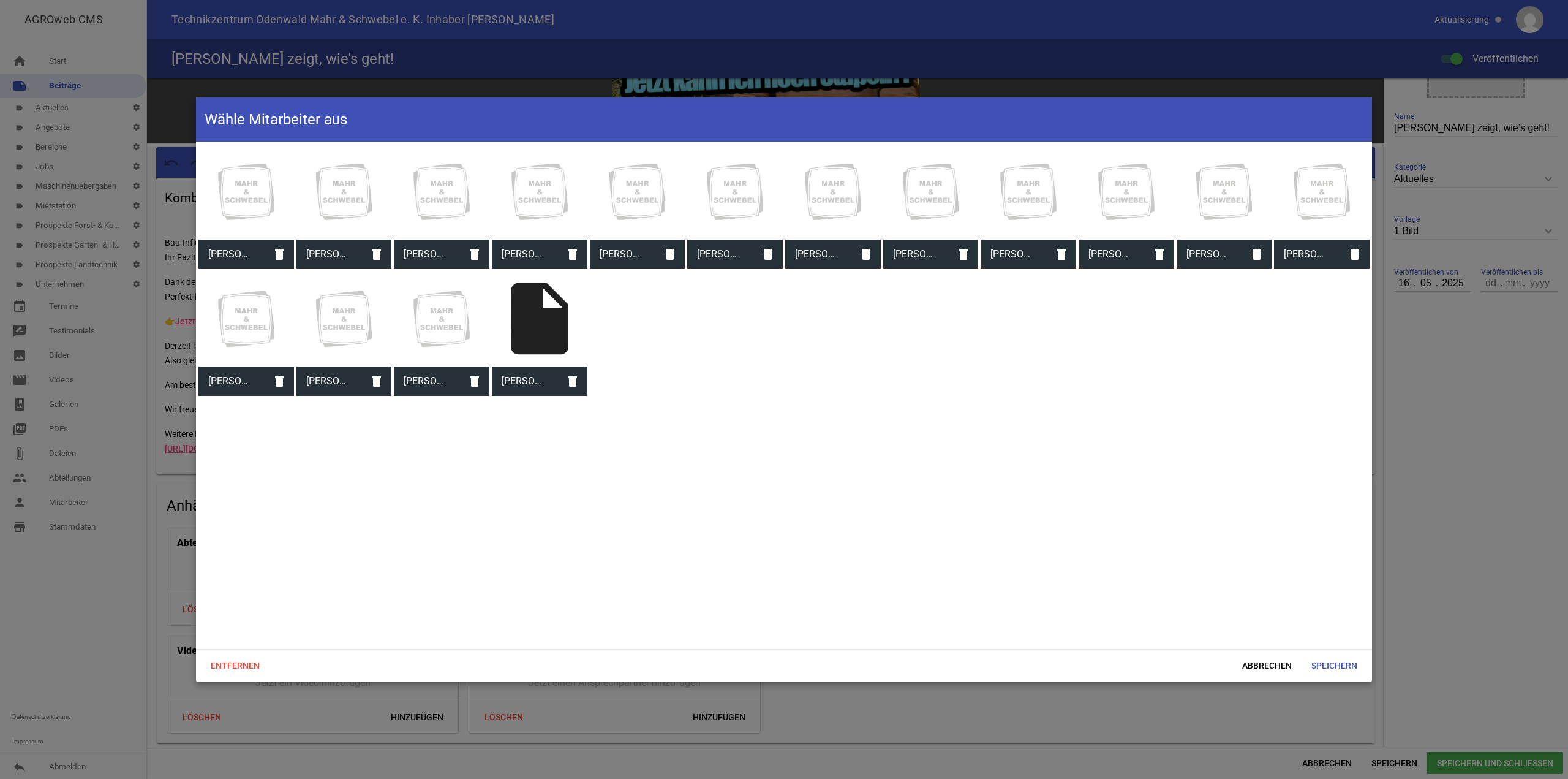
click at [636, 203] on div at bounding box center [637, 191] width 96 height 96
click at [1341, 666] on span "Speichern" at bounding box center [1334, 665] width 65 height 22
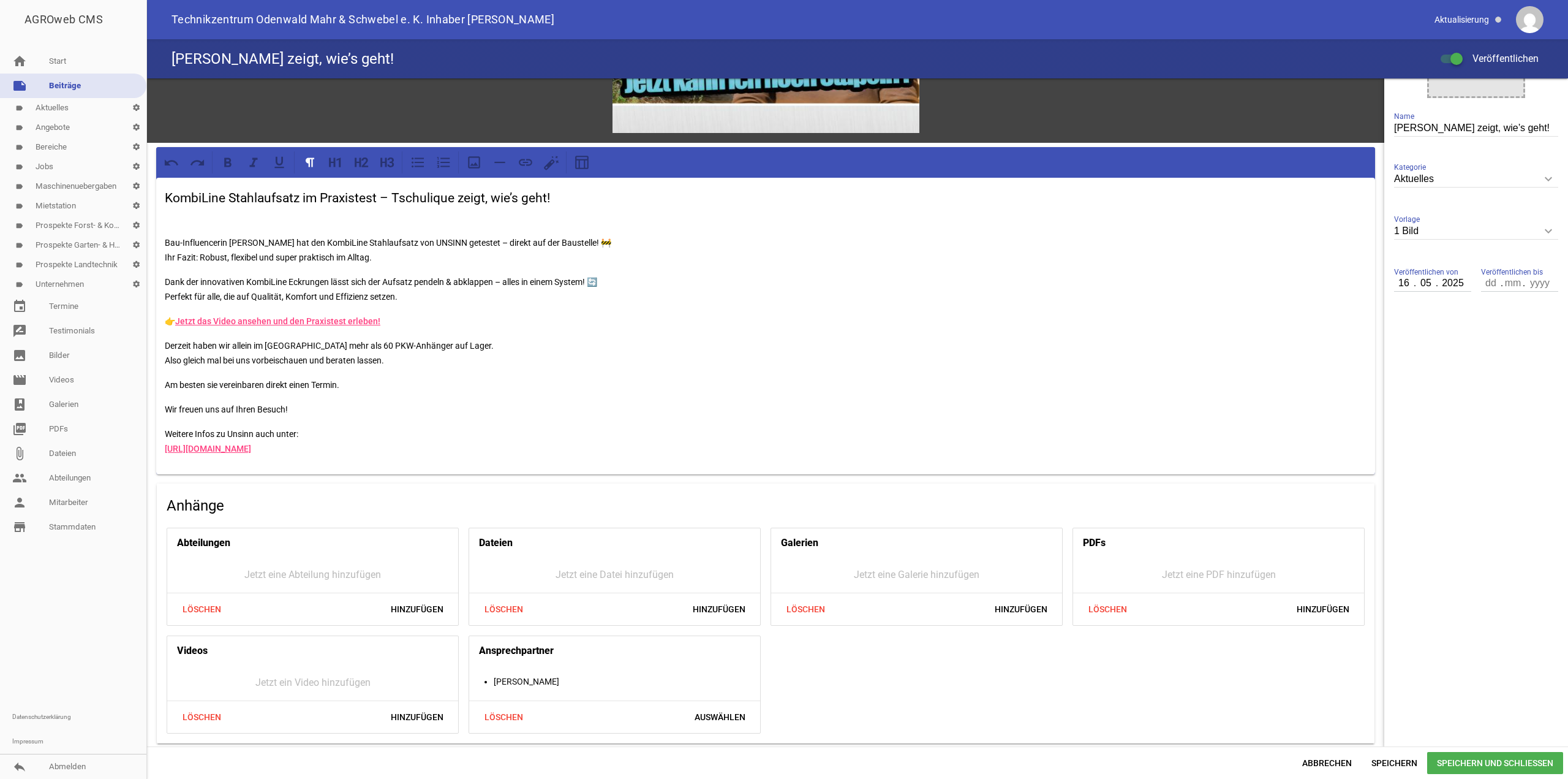
click at [1521, 759] on span "Speichern und Schließen" at bounding box center [1495, 763] width 136 height 22
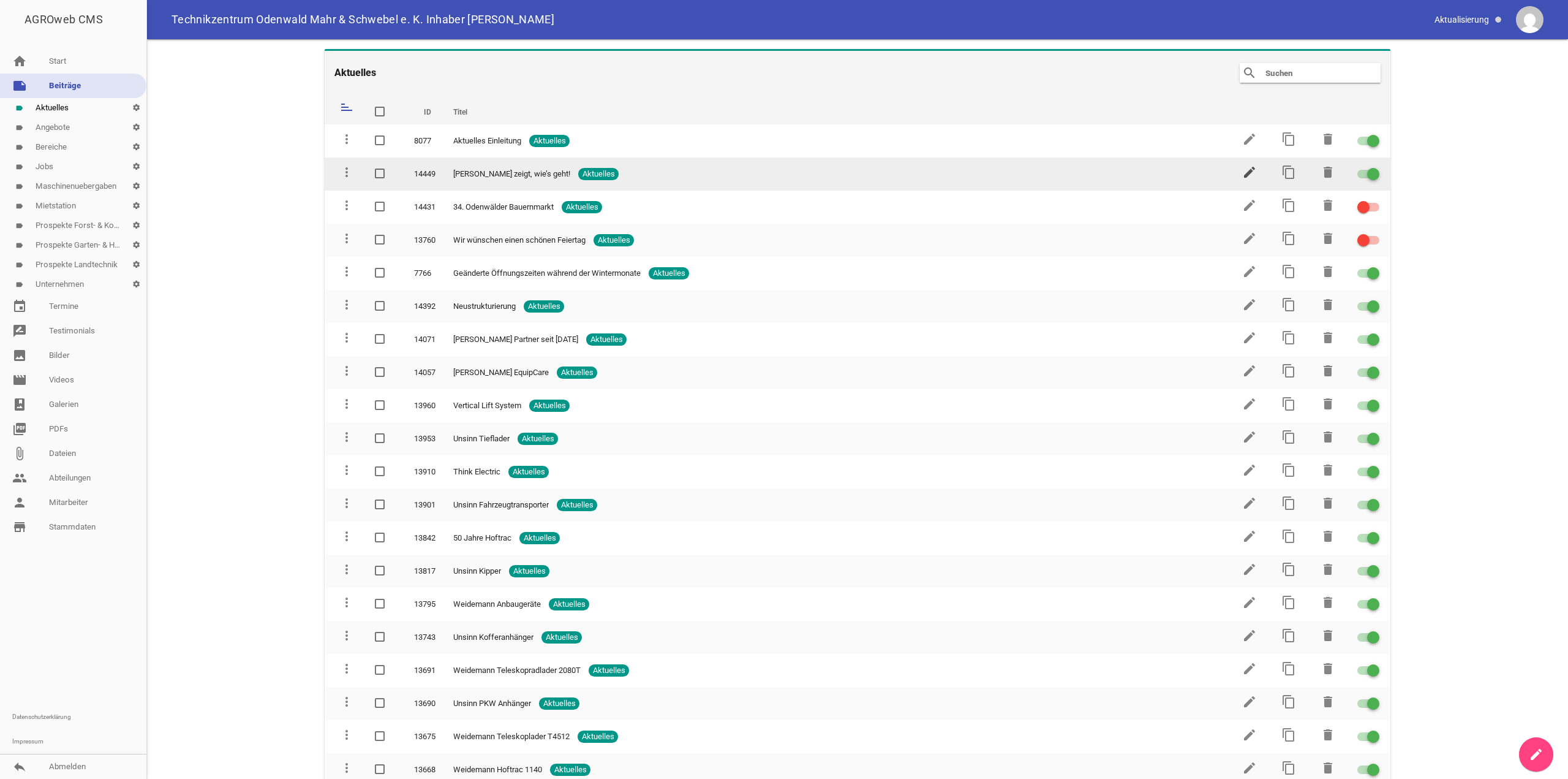
click at [1243, 171] on icon "edit" at bounding box center [1249, 172] width 15 height 15
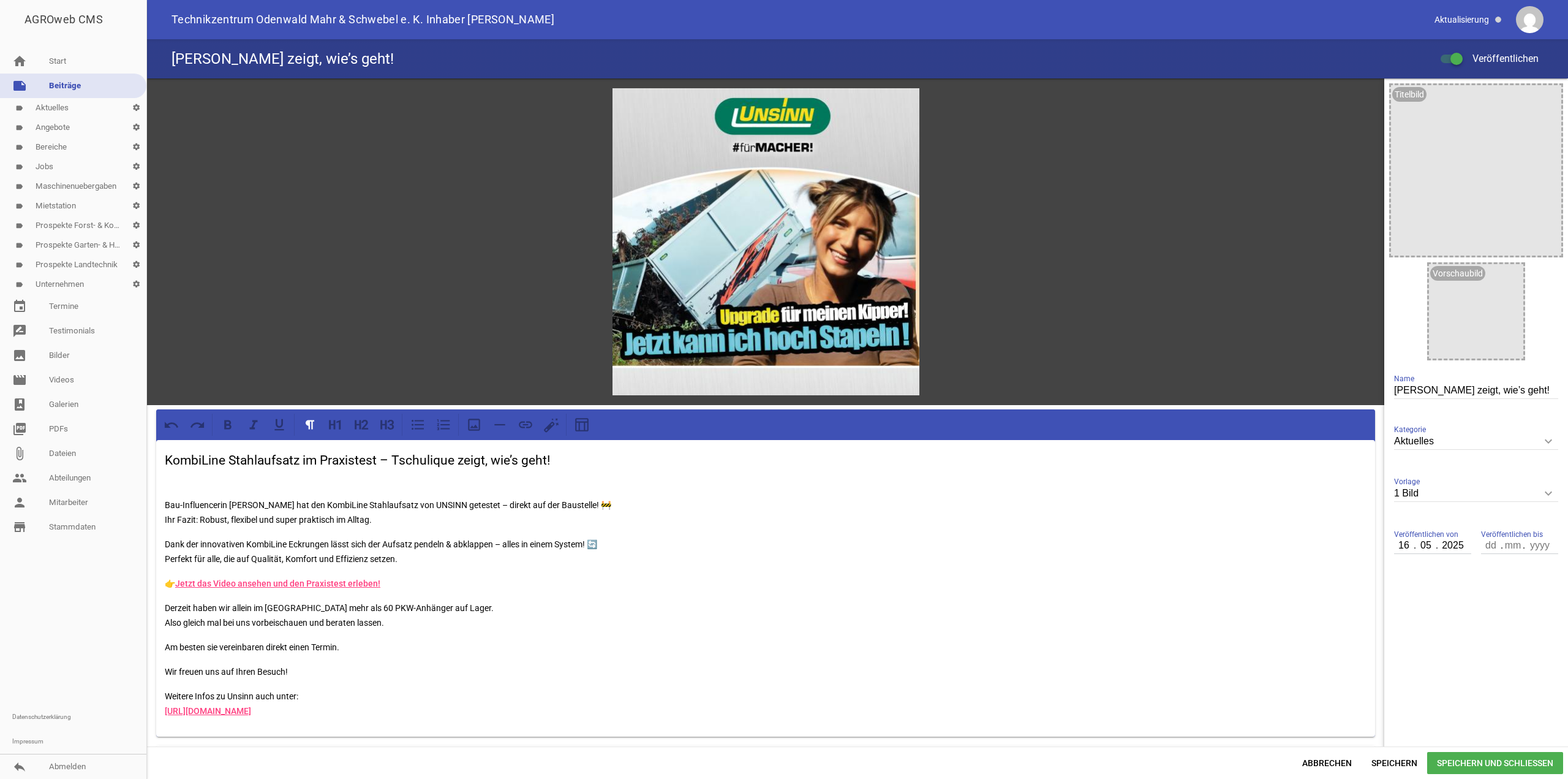
click at [347, 648] on p "Am besten sie vereinbaren direkt einen Termin." at bounding box center [766, 647] width 1202 height 15
drag, startPoint x: 578, startPoint y: 501, endPoint x: 597, endPoint y: 501, distance: 19.0
click at [597, 501] on p "Bau-Influencerin [PERSON_NAME] hat den KombiLine Stahlaufsatz von UNSINN getest…" at bounding box center [766, 512] width 1202 height 29
click at [1486, 757] on span "Speichern und Schließen" at bounding box center [1495, 763] width 136 height 22
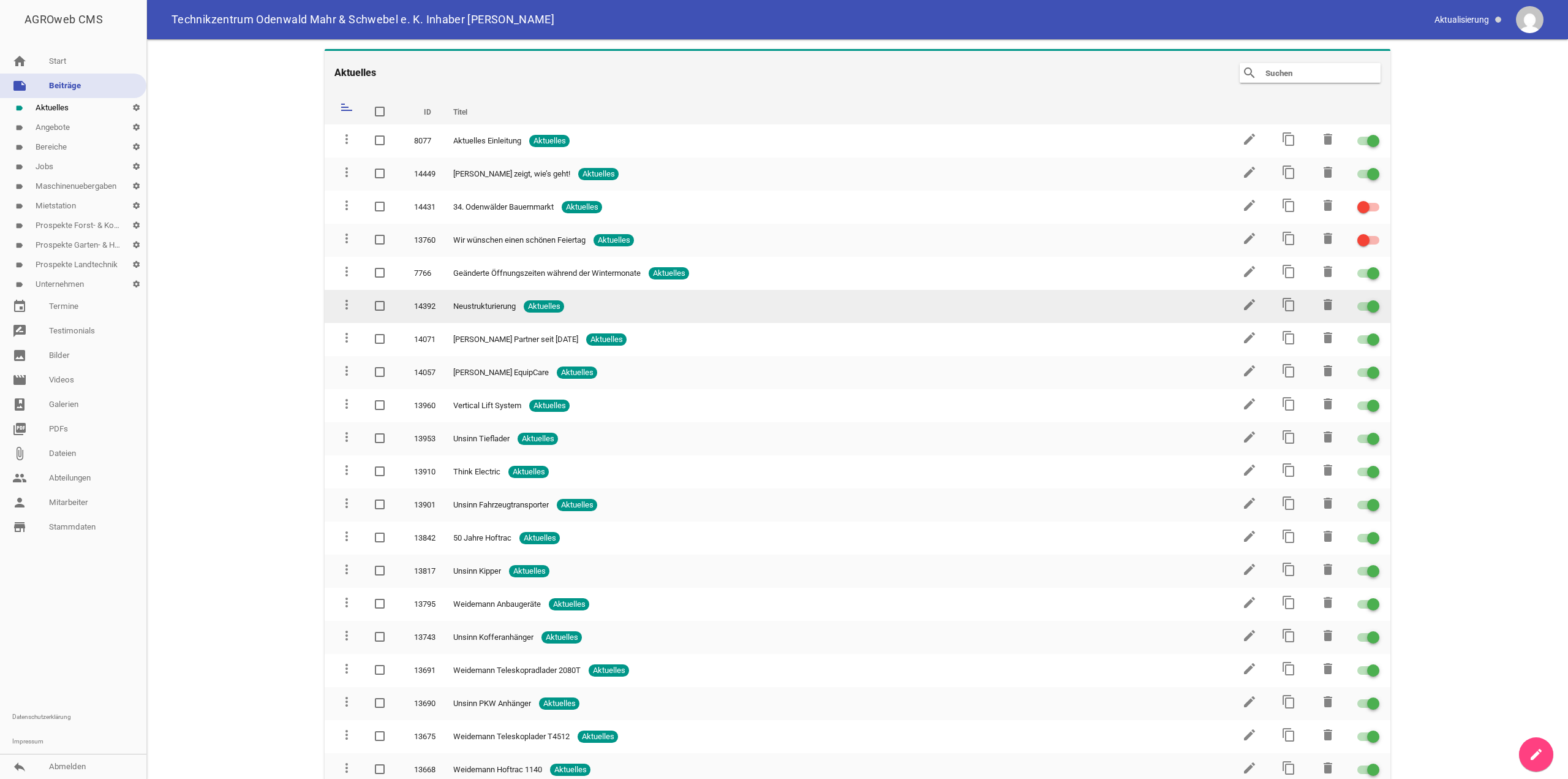
drag, startPoint x: 487, startPoint y: 305, endPoint x: 339, endPoint y: 296, distance: 148.3
click at [339, 296] on tr "more_vert 14392 Neustrukturierung Aktuelles edit content_copy delete" at bounding box center [857, 306] width 1065 height 33
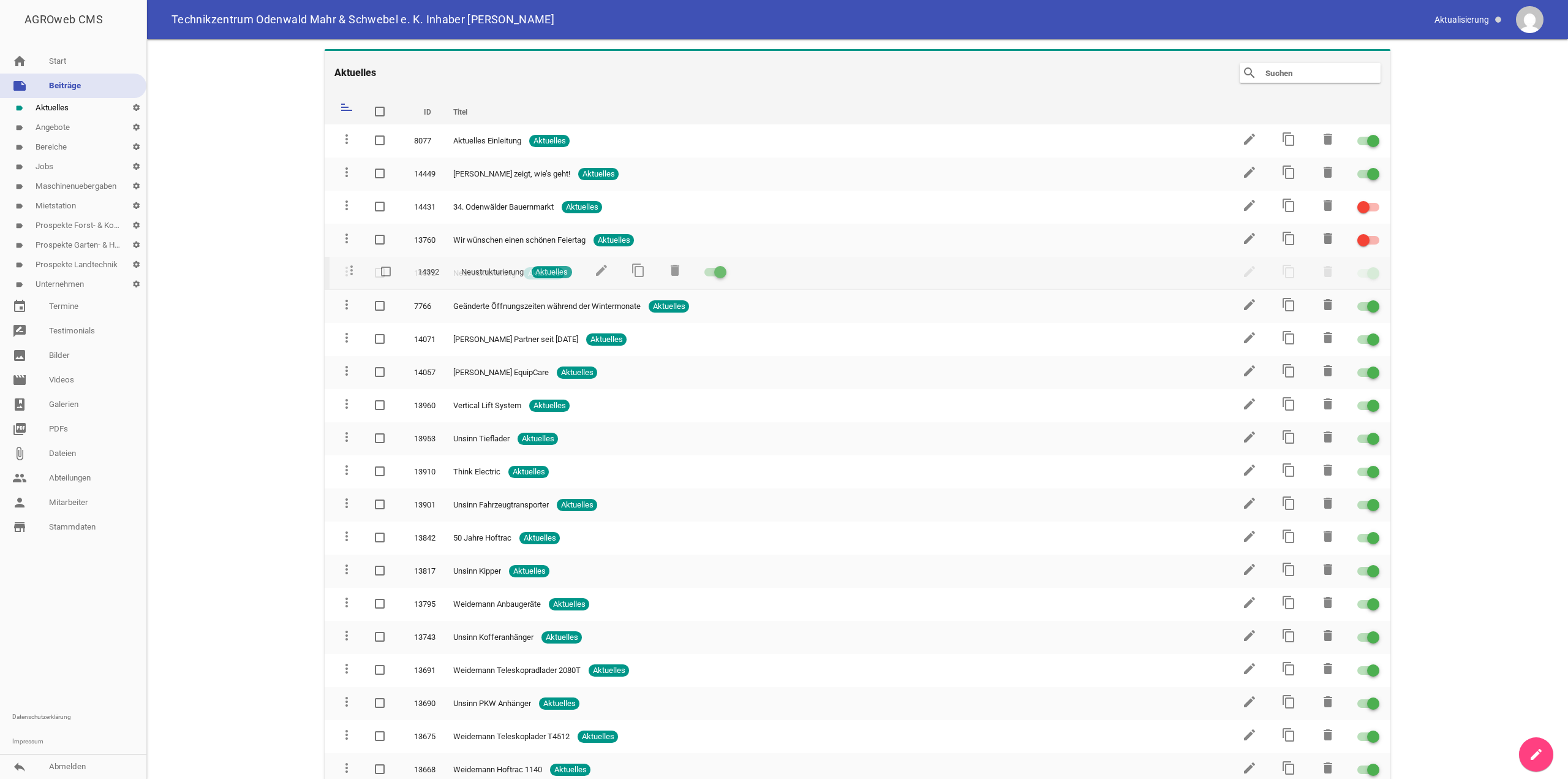
drag, startPoint x: 341, startPoint y: 301, endPoint x: 345, endPoint y: 272, distance: 29.3
